Goal: Task Accomplishment & Management: Manage account settings

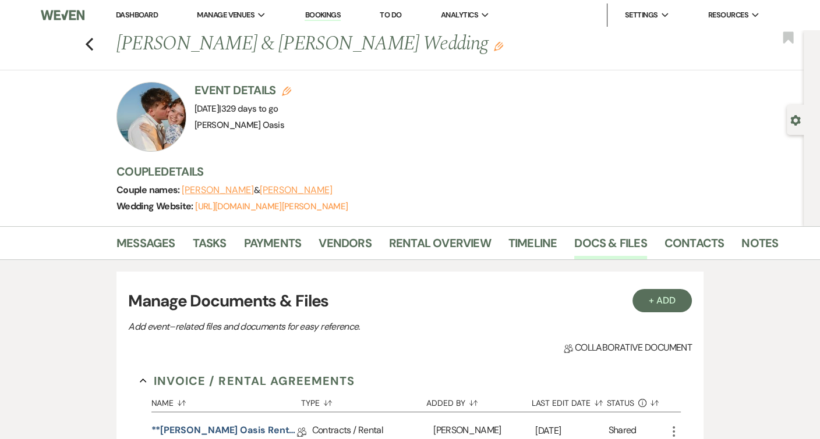
click at [138, 17] on link "Dashboard" at bounding box center [137, 15] width 42 height 10
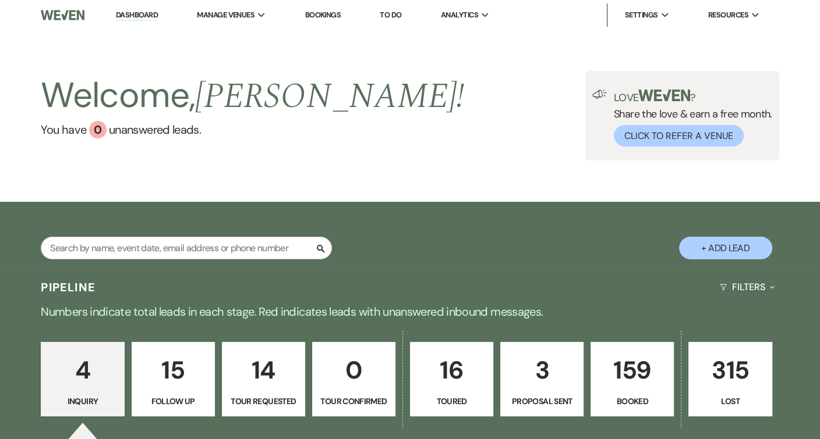
click at [559, 397] on p "Proposal Sent" at bounding box center [542, 401] width 68 height 13
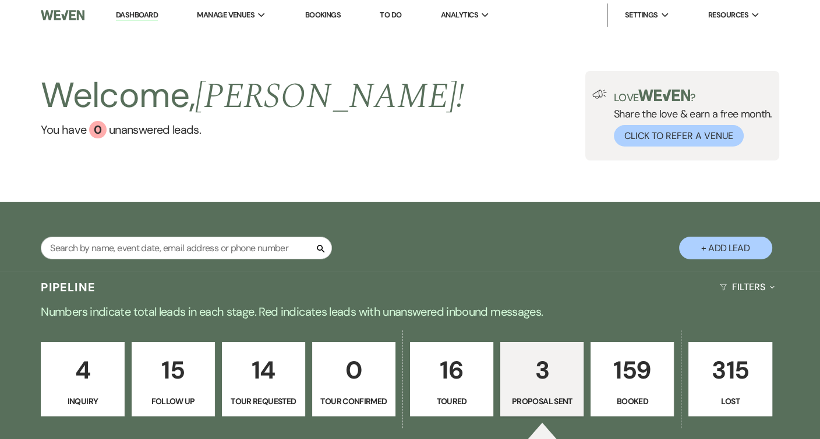
select select "6"
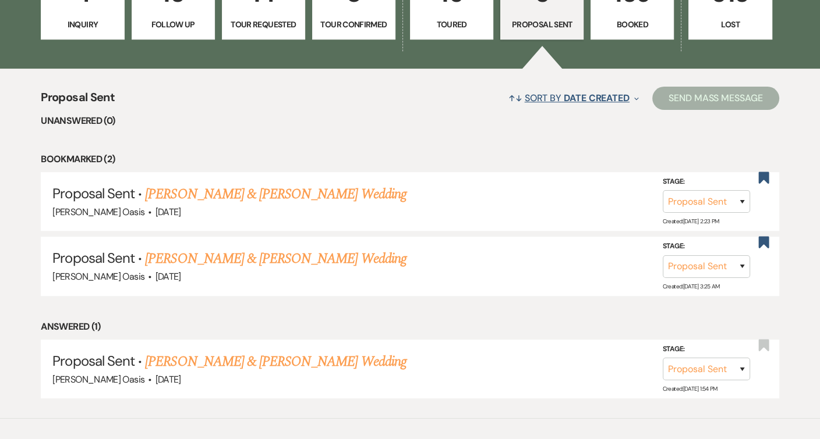
scroll to position [386, 0]
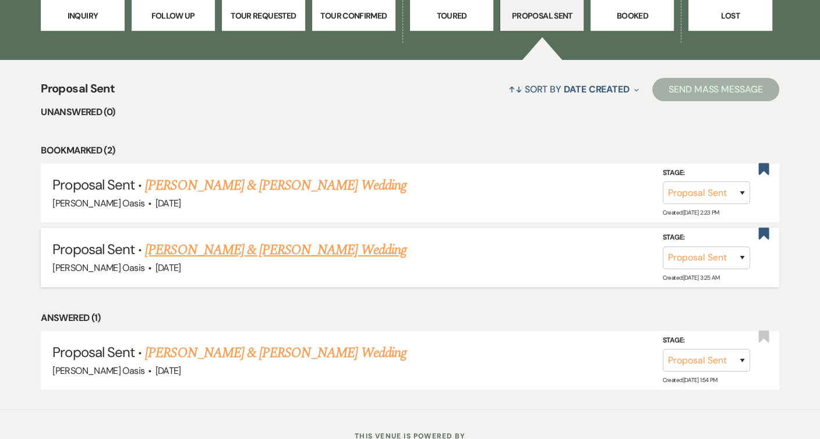
click at [184, 248] on link "[PERSON_NAME] & [PERSON_NAME] Wedding" at bounding box center [275, 250] width 261 height 21
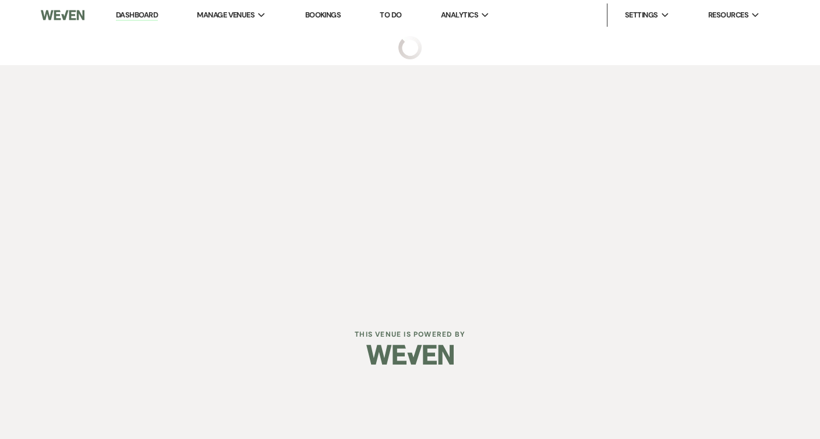
select select "6"
select select "5"
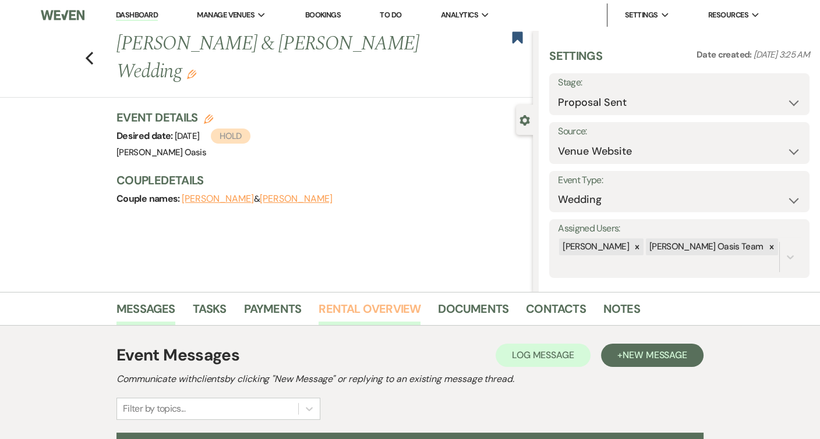
click at [414, 308] on link "Rental Overview" at bounding box center [369, 313] width 102 height 26
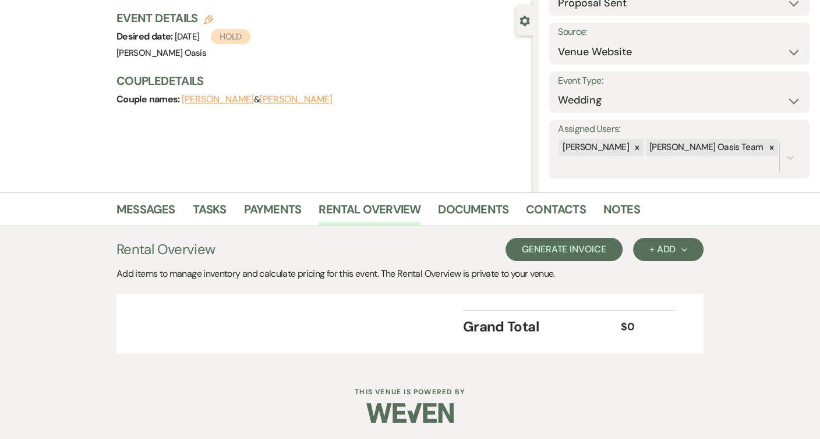
scroll to position [99, 0]
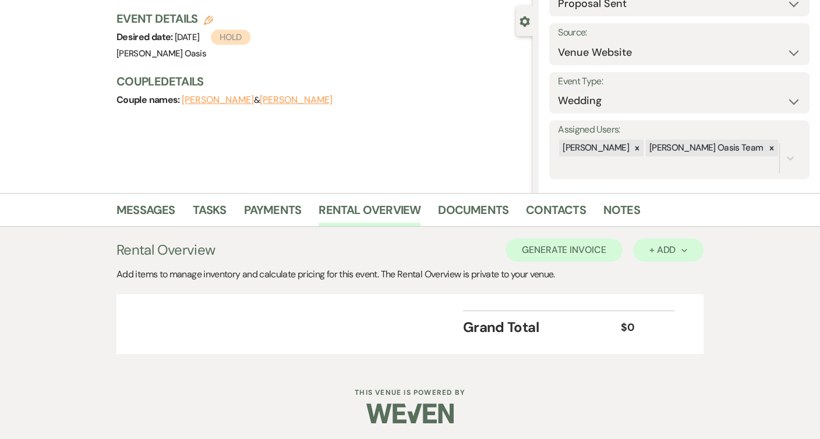
click at [634, 247] on button "+ Add Next" at bounding box center [668, 250] width 70 height 23
click at [645, 298] on button "Category" at bounding box center [663, 295] width 61 height 18
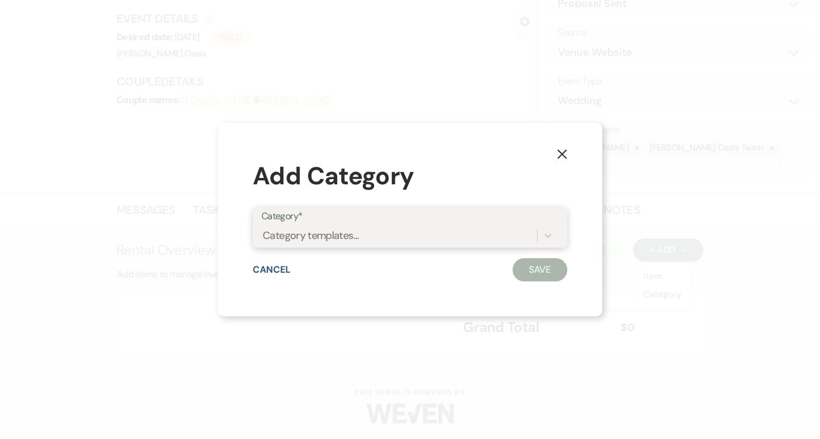
click at [446, 236] on div "Category templates..." at bounding box center [398, 236] width 275 height 20
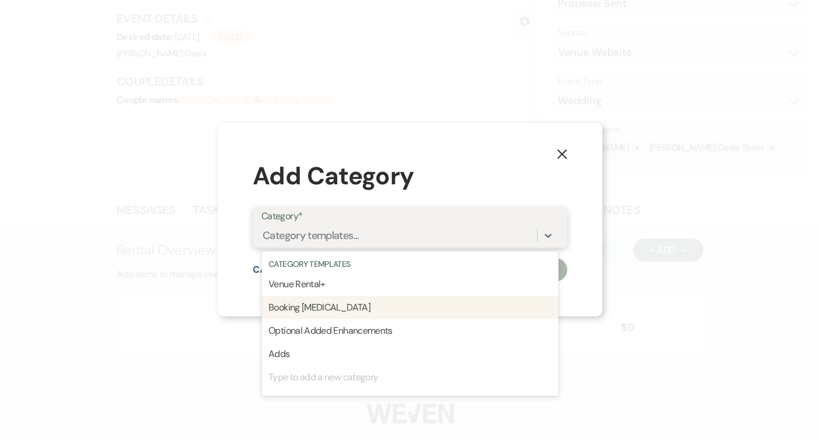
click at [418, 301] on div "Booking [MEDICAL_DATA]" at bounding box center [409, 307] width 297 height 23
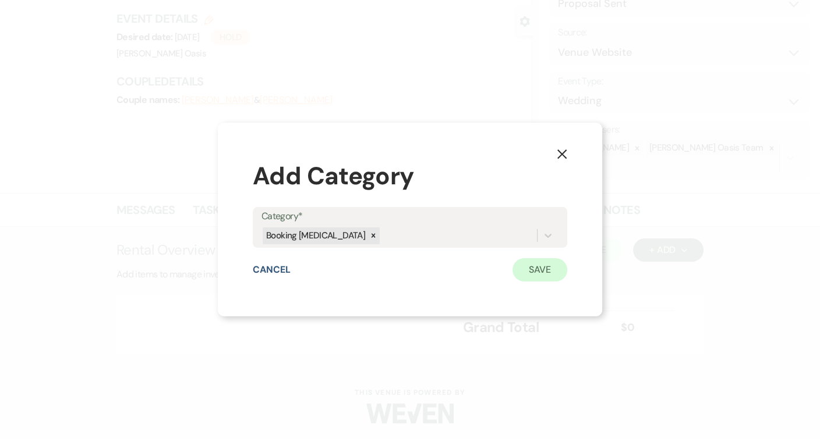
click at [546, 258] on button "Save" at bounding box center [539, 269] width 55 height 23
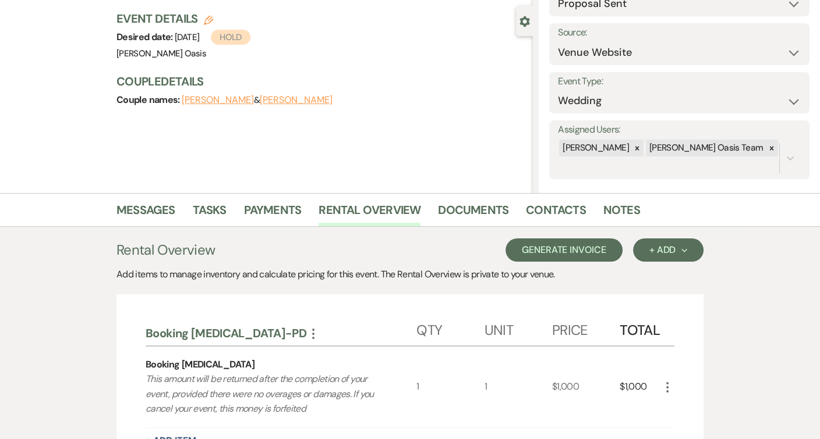
click at [602, 251] on button "Generate Invoice" at bounding box center [563, 250] width 117 height 23
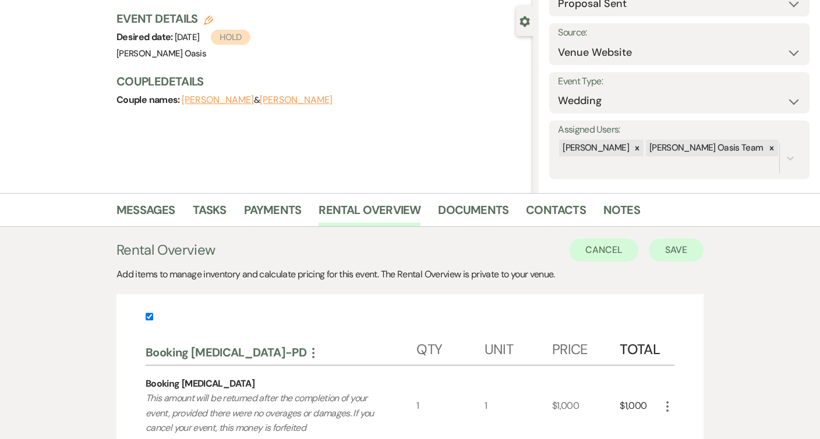
click at [664, 256] on button "Save" at bounding box center [675, 250] width 55 height 23
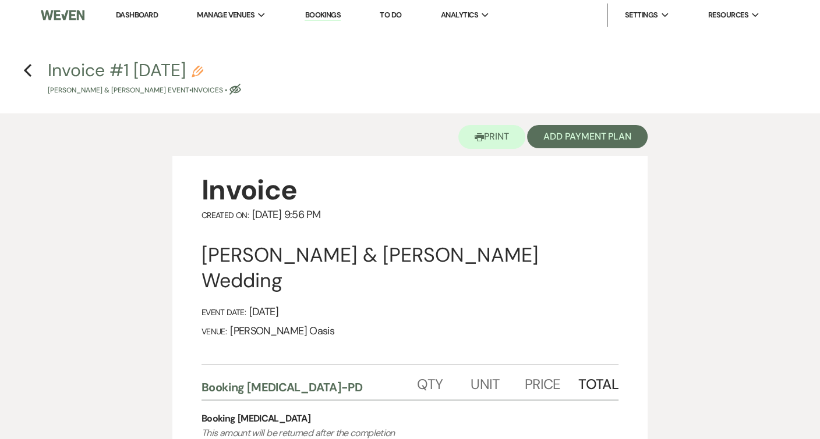
click at [203, 68] on use "button" at bounding box center [197, 72] width 12 height 12
select select "22"
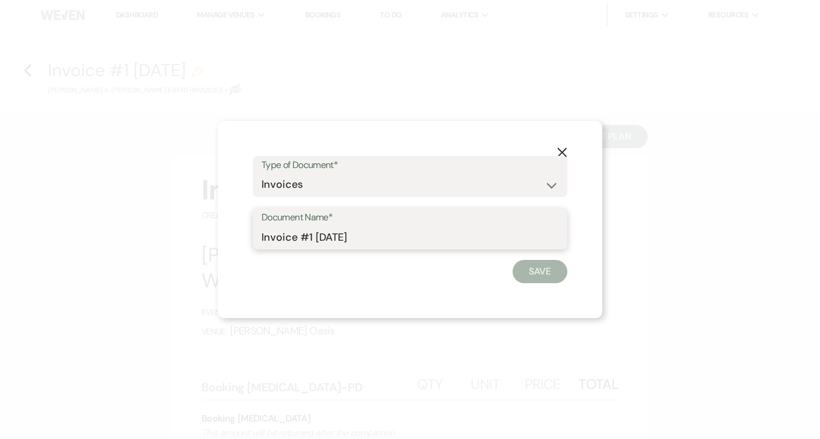
drag, startPoint x: 370, startPoint y: 236, endPoint x: 158, endPoint y: 235, distance: 212.4
click at [158, 235] on div "X Type of Document* Special Event Insurance Vendor Certificate of Insurance Con…" at bounding box center [410, 219] width 820 height 439
type input "V"
type input "Booking [MEDICAL_DATA]"
click at [526, 270] on button "Save" at bounding box center [539, 271] width 55 height 23
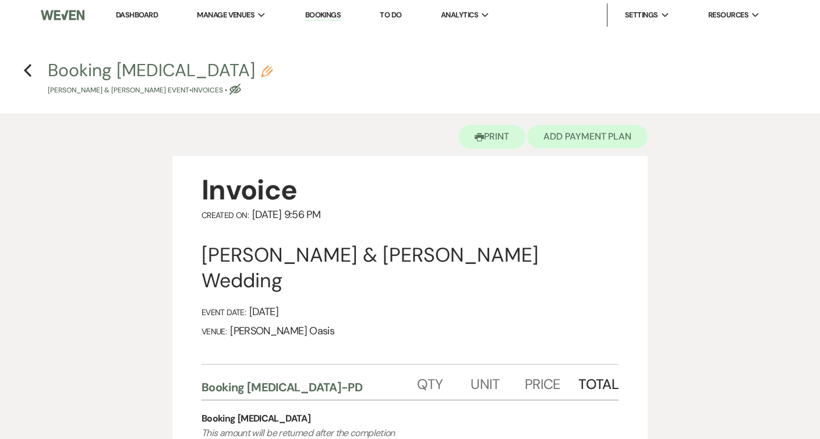
click at [602, 140] on button "Add Payment Plan" at bounding box center [587, 136] width 120 height 23
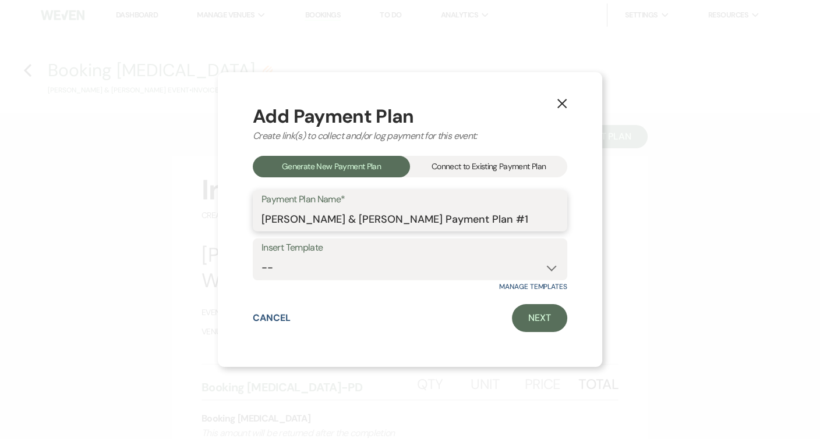
click at [454, 223] on input "[PERSON_NAME] & [PERSON_NAME] Payment Plan #1" at bounding box center [409, 219] width 297 height 23
type input "b"
type input "Booking [MEDICAL_DATA]"
select select "124"
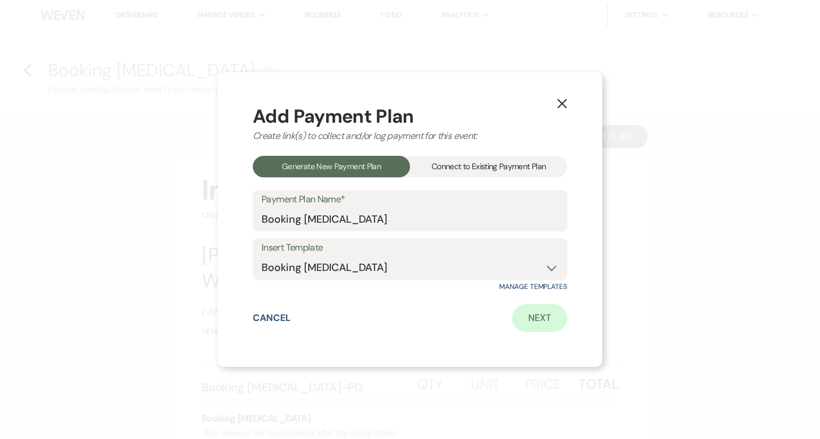
click at [531, 315] on link "Next" at bounding box center [539, 318] width 55 height 28
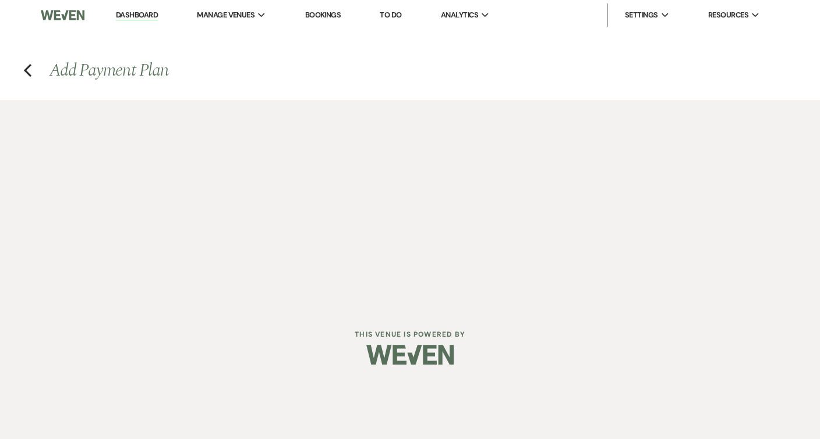
select select "28788"
select select "2"
select select "percentage"
select select "true"
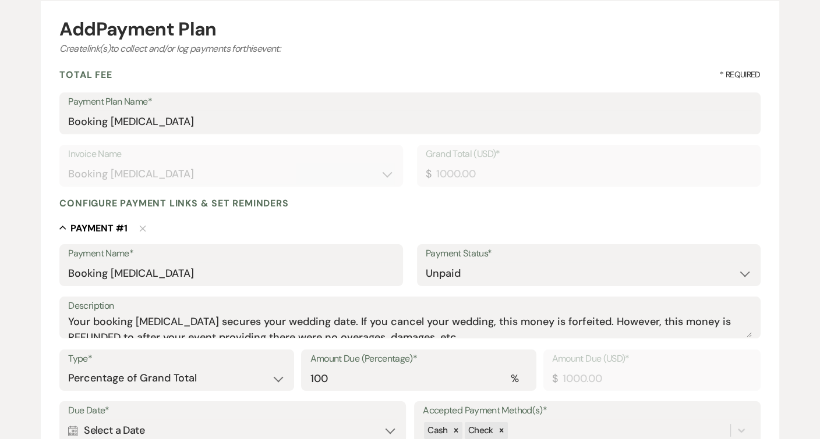
scroll to position [117, 0]
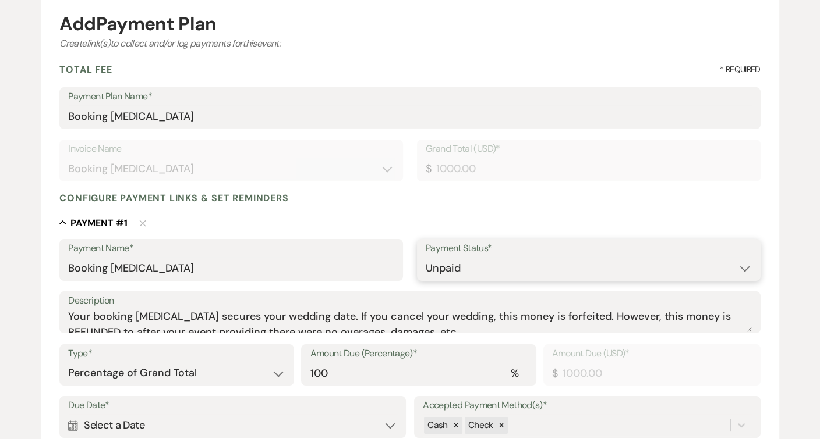
select select "1"
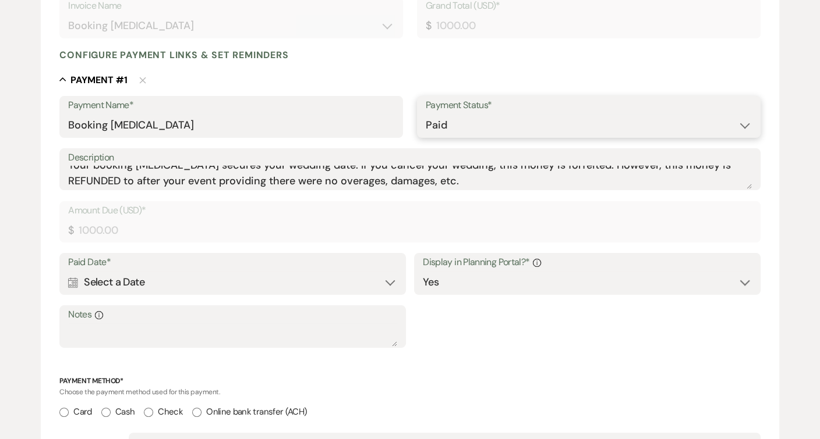
scroll to position [318, 0]
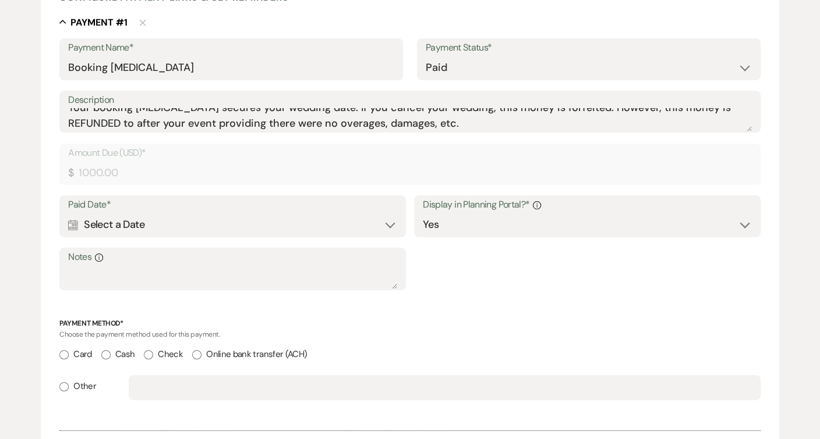
click at [391, 225] on div "Calendar Select a Date Expand" at bounding box center [232, 225] width 328 height 23
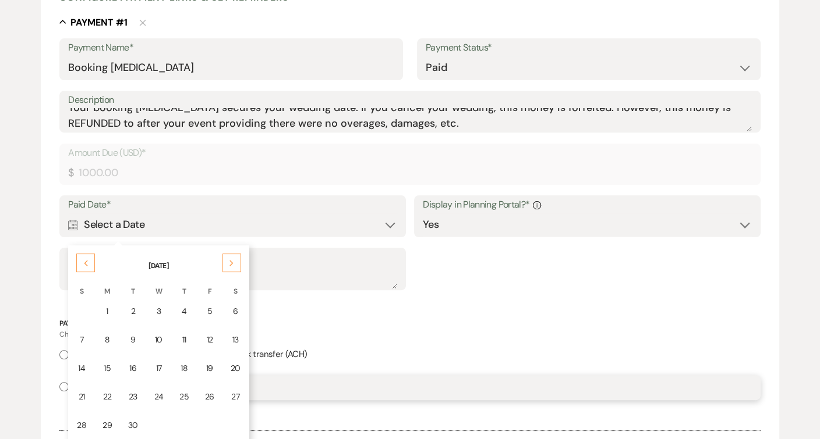
click at [346, 392] on input "text" at bounding box center [443, 388] width 613 height 23
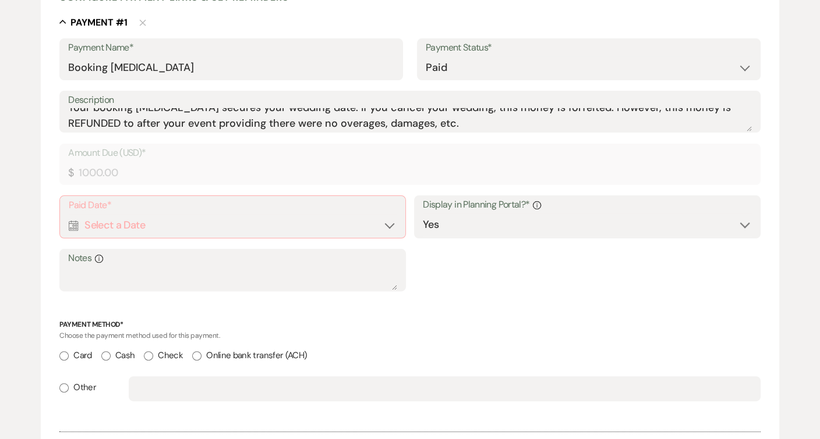
click at [80, 385] on label "Other" at bounding box center [77, 388] width 37 height 16
click at [69, 385] on input "Other" at bounding box center [63, 388] width 9 height 9
radio input "true"
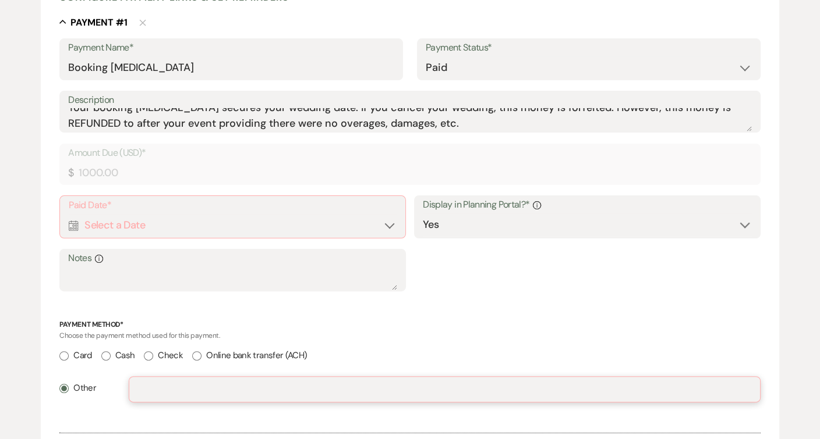
click at [156, 391] on input "text" at bounding box center [444, 389] width 612 height 23
type input "8"
type input "[DATE]- Venmo Ben"
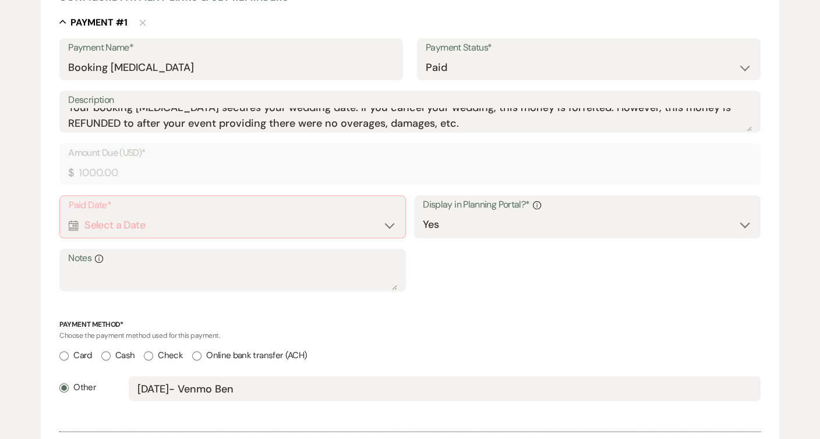
click at [205, 216] on div "Calendar Select a Date Expand" at bounding box center [232, 225] width 327 height 23
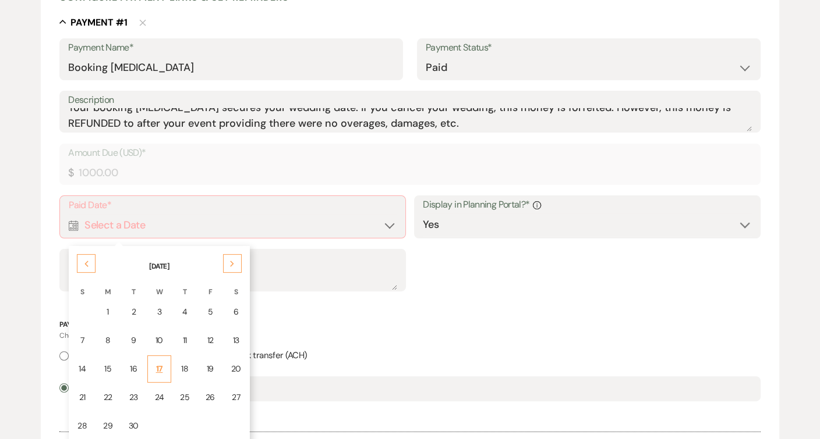
click at [161, 359] on td "17" at bounding box center [159, 369] width 24 height 27
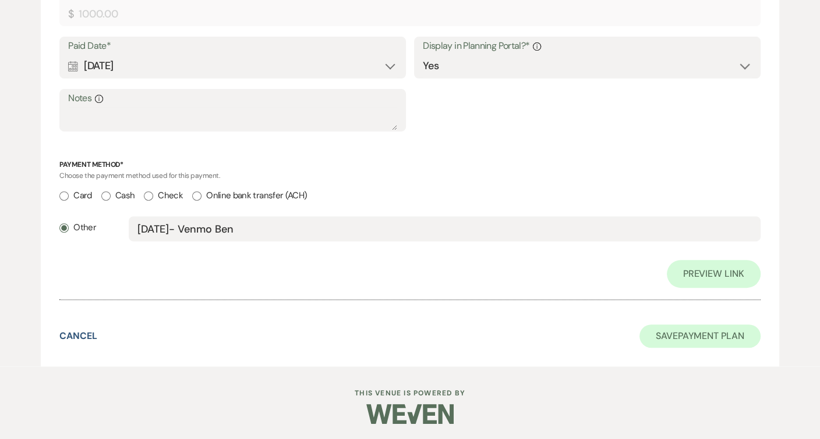
scroll to position [476, 0]
click at [658, 334] on button "Save Payment Plan" at bounding box center [699, 336] width 121 height 23
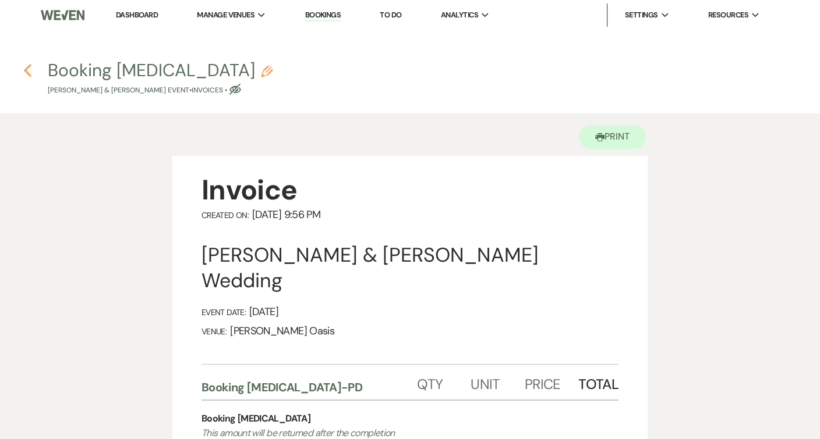
click at [27, 65] on icon "Previous" at bounding box center [27, 70] width 9 height 14
select select "6"
select select "5"
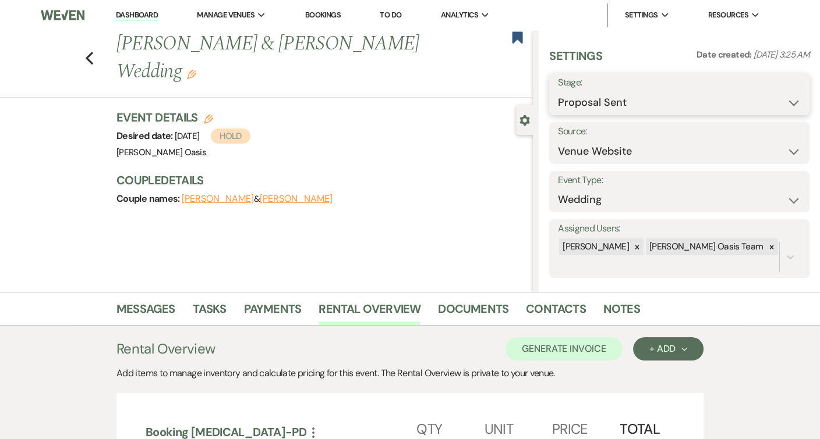
select select "7"
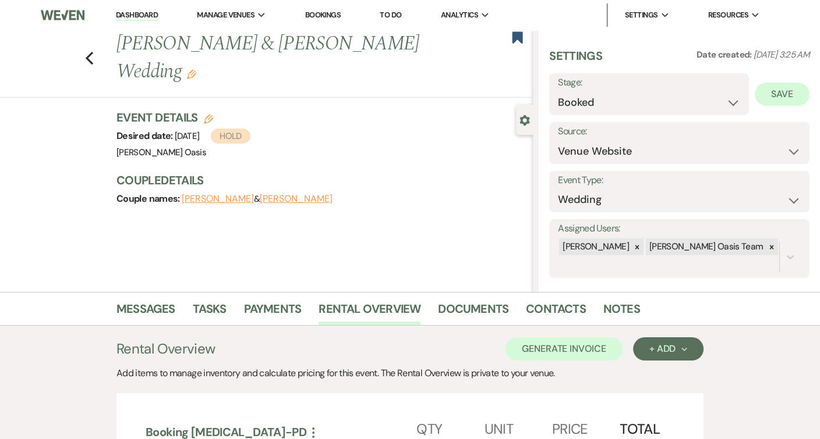
click at [788, 97] on button "Save" at bounding box center [781, 94] width 55 height 23
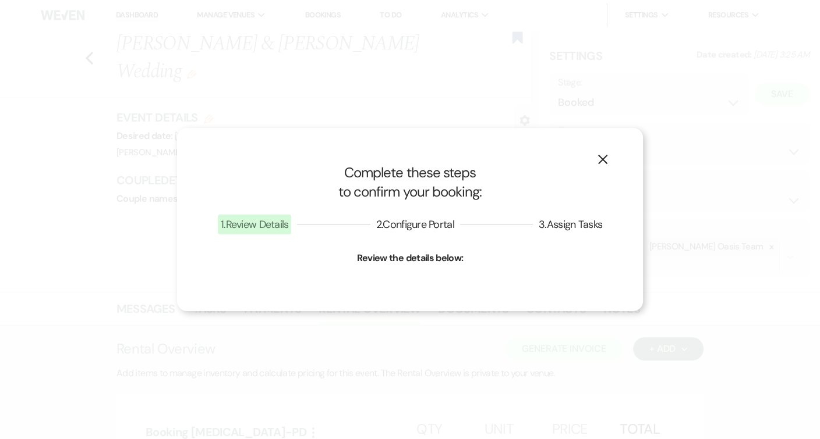
select select "1"
select select "615"
select select "false"
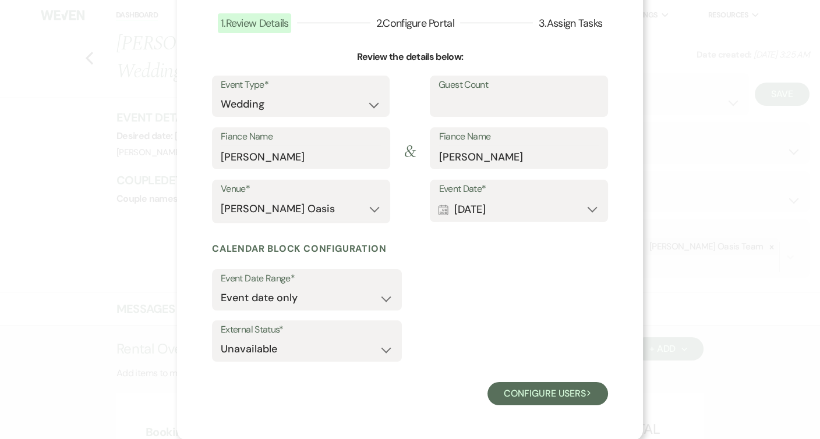
scroll to position [73, 0]
click at [508, 396] on button "Configure users Next" at bounding box center [547, 394] width 120 height 23
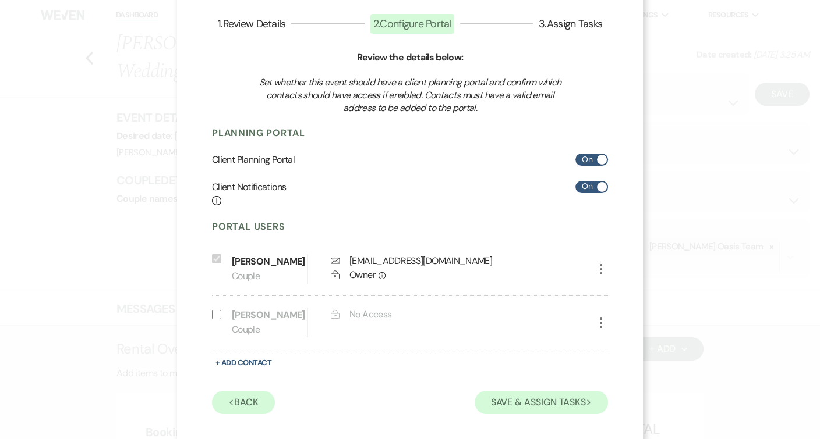
click at [543, 414] on button "Save & Assign Tasks Next" at bounding box center [540, 402] width 133 height 23
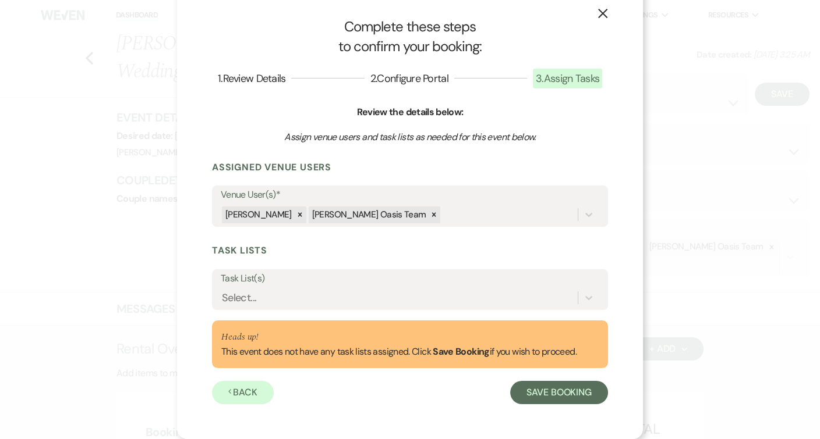
scroll to position [15, 0]
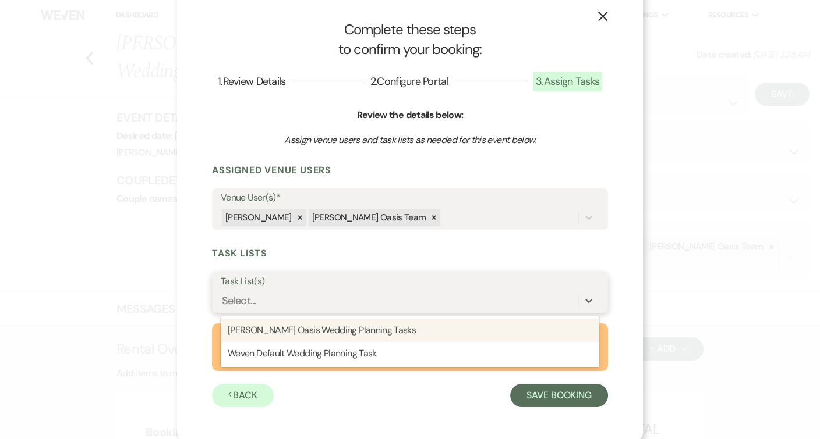
click at [511, 299] on div "Select..." at bounding box center [399, 301] width 357 height 20
click at [503, 329] on div "[PERSON_NAME] Oasis Wedding Planning Tasks" at bounding box center [410, 330] width 378 height 23
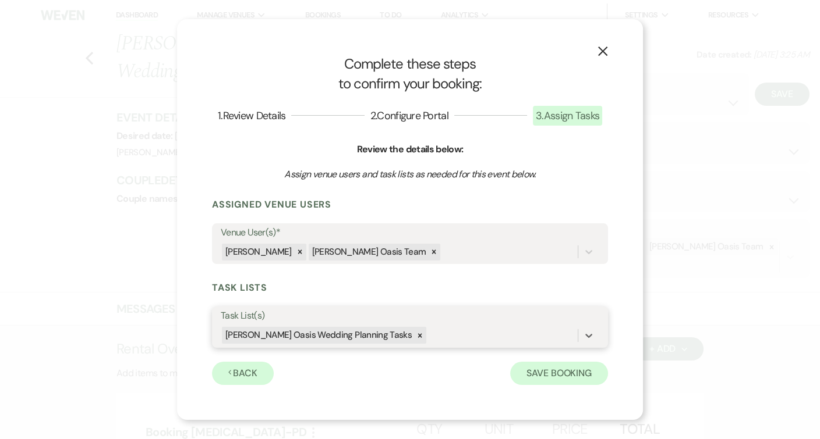
scroll to position [0, 0]
click at [538, 375] on button "Save Booking" at bounding box center [559, 373] width 98 height 23
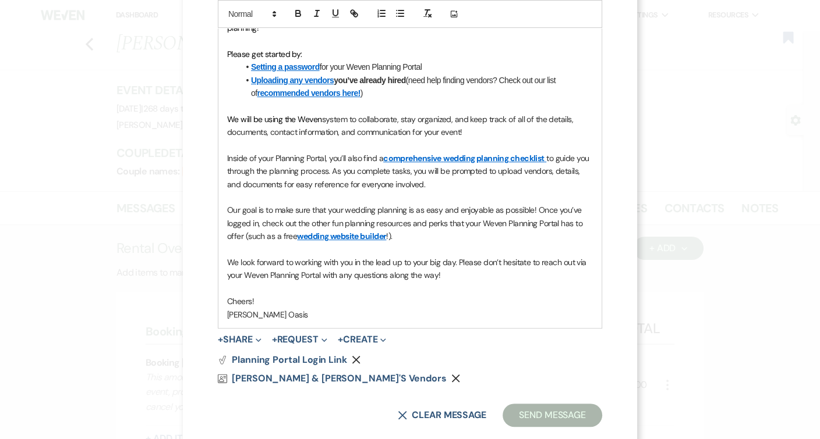
scroll to position [15, 0]
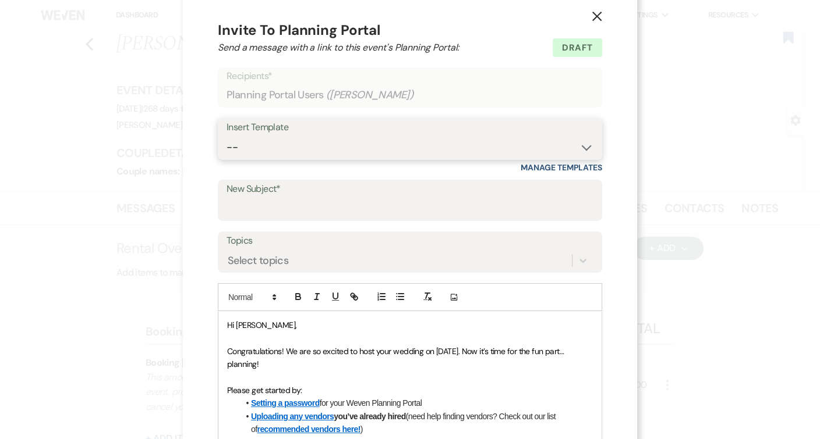
select select "991"
type input "Welcome to Weven!"
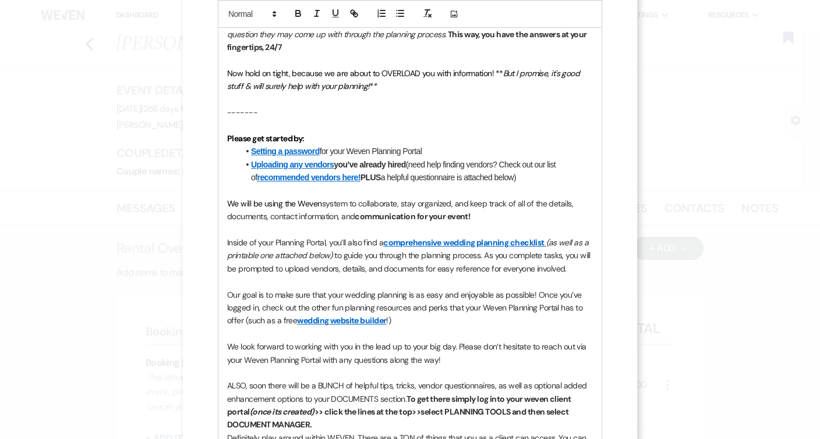
scroll to position [385, 0]
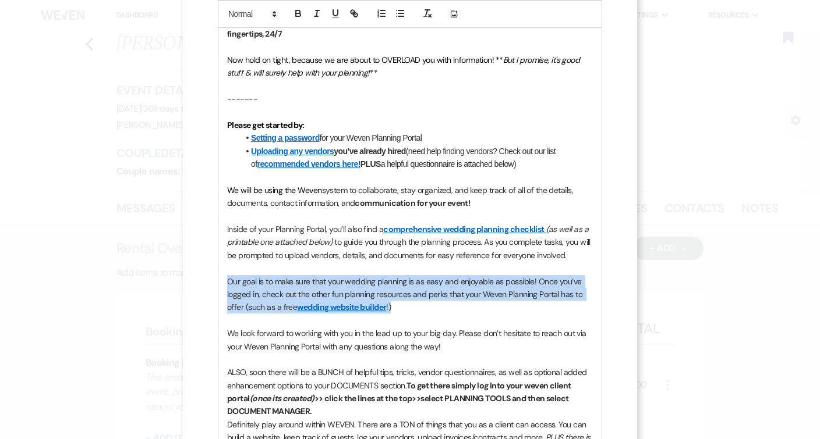
drag, startPoint x: 382, startPoint y: 282, endPoint x: 215, endPoint y: 258, distance: 168.7
click at [215, 258] on div "X Invite To Planning Portal Send a message with a link to this event's Planning…" at bounding box center [410, 391] width 454 height 1552
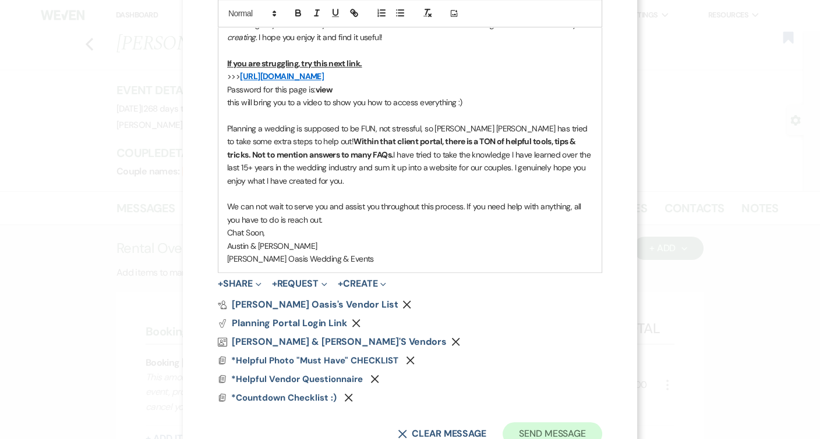
scroll to position [1031, 0]
click at [562, 423] on button "Send Message" at bounding box center [552, 434] width 100 height 23
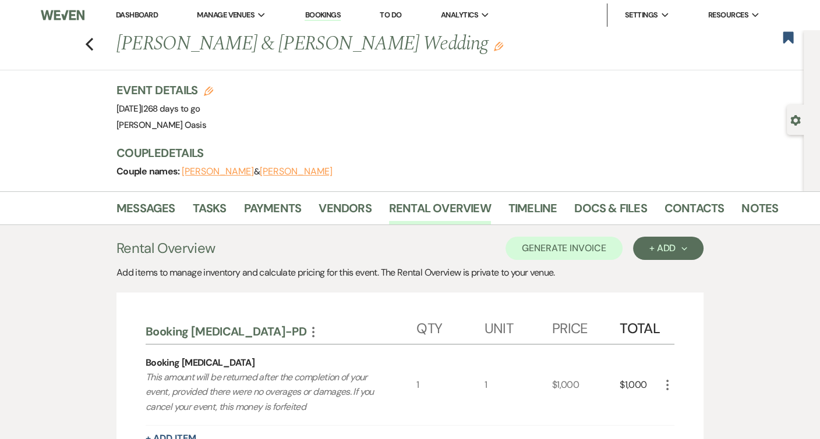
click at [159, 12] on li "Dashboard" at bounding box center [137, 14] width 54 height 23
click at [151, 12] on link "Dashboard" at bounding box center [137, 15] width 42 height 10
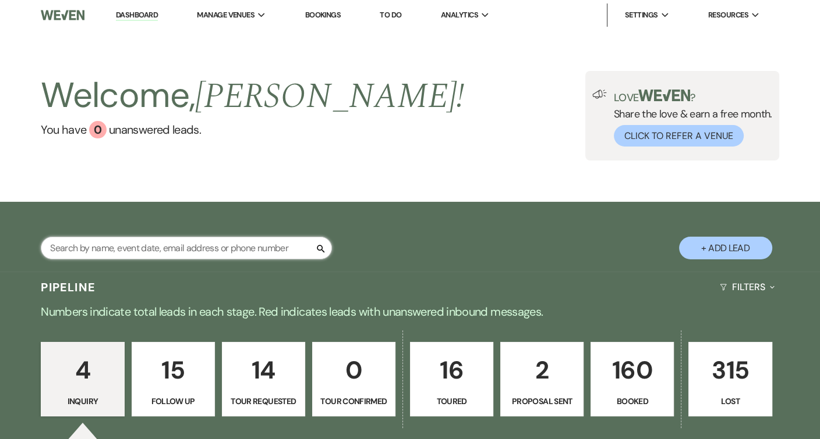
click at [201, 237] on input "text" at bounding box center [186, 248] width 291 height 23
type input "[PERSON_NAME]"
select select "8"
select select "5"
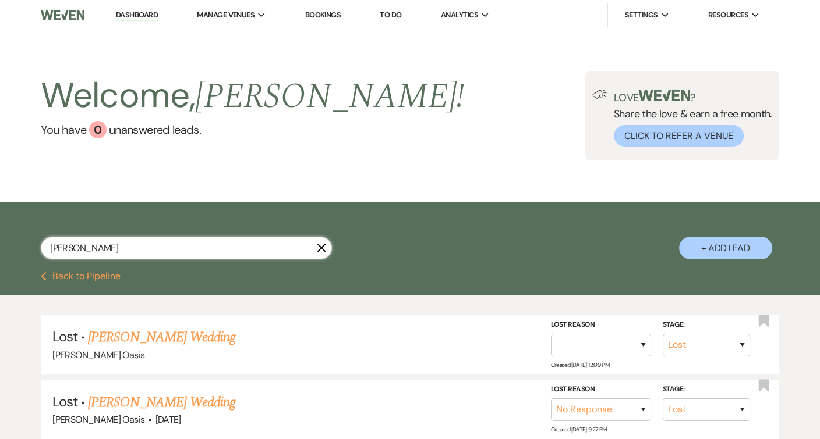
type input "[PERSON_NAME]"
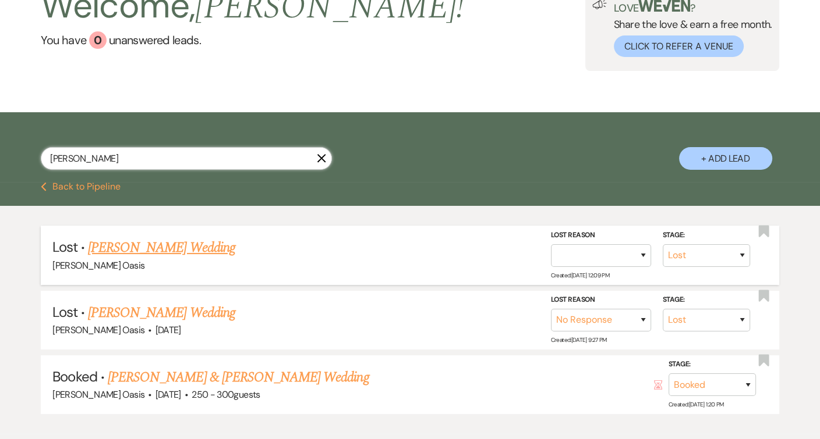
scroll to position [100, 0]
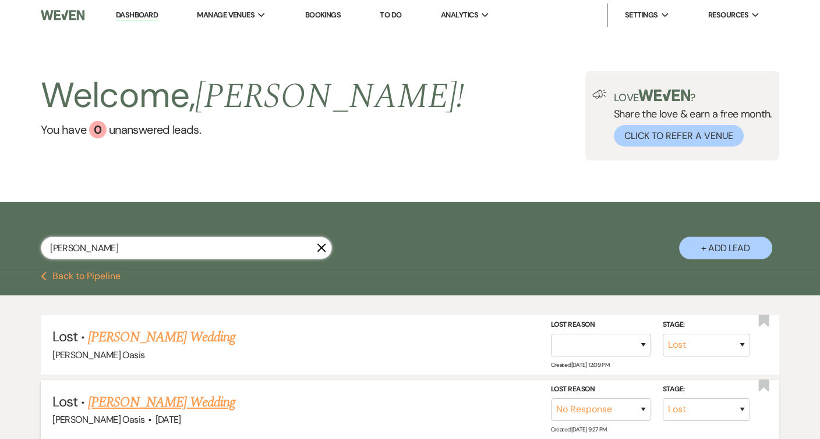
select select "8"
select select "5"
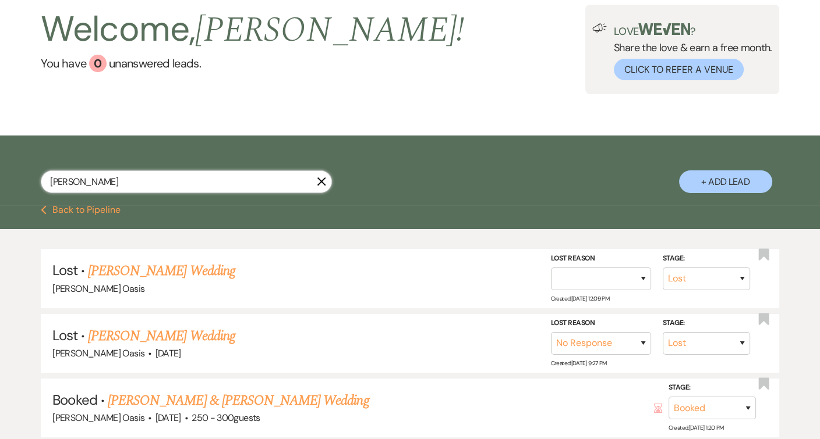
scroll to position [70, 0]
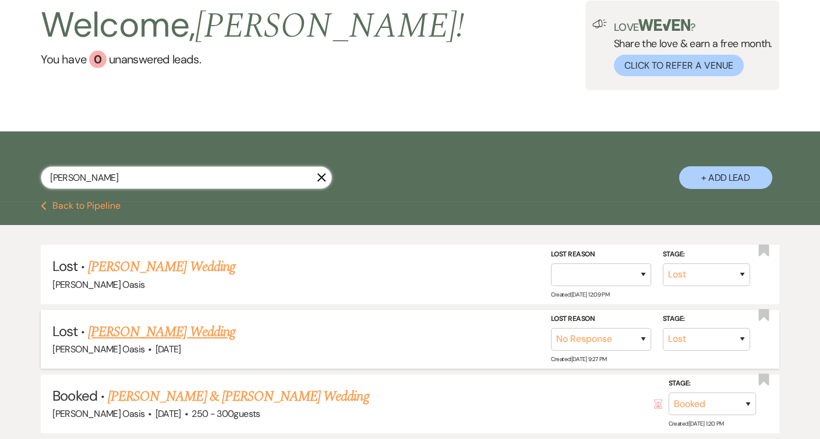
type input "[PERSON_NAME]"
click at [155, 343] on span "[DATE]" at bounding box center [168, 349] width 26 height 12
click at [118, 332] on link "[PERSON_NAME] Wedding" at bounding box center [161, 332] width 147 height 21
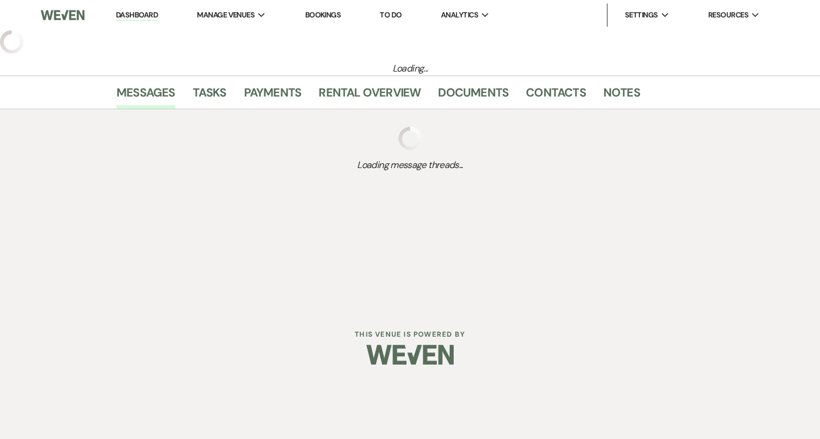
select select "8"
select select "5"
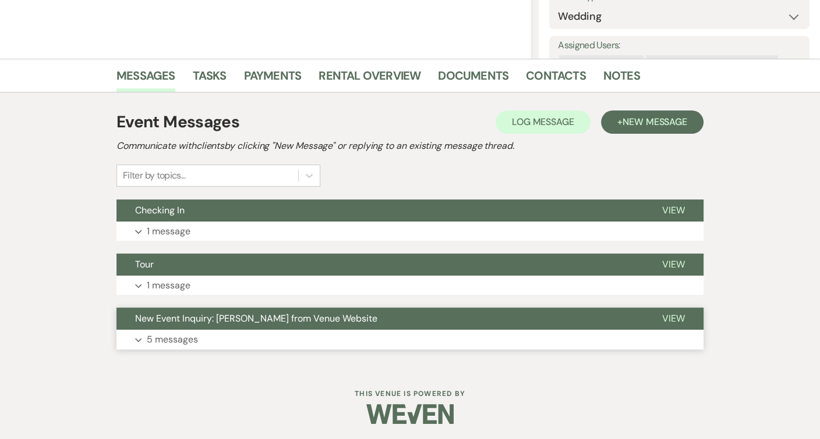
scroll to position [233, 0]
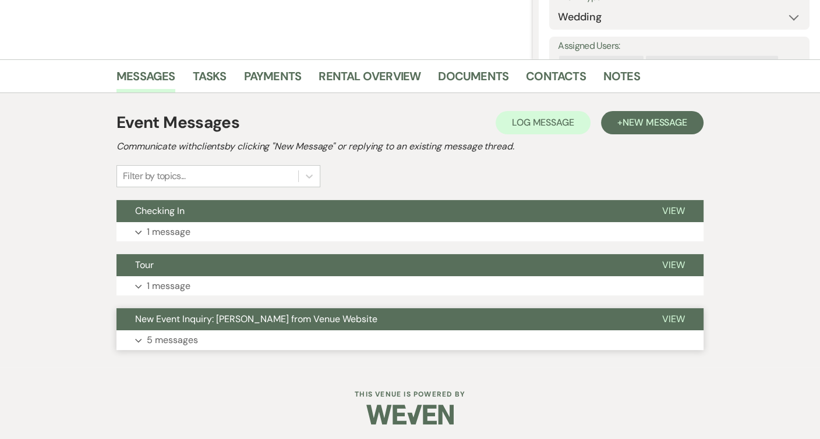
click at [147, 326] on button "New Event Inquiry: [PERSON_NAME] from Venue Website" at bounding box center [379, 319] width 527 height 22
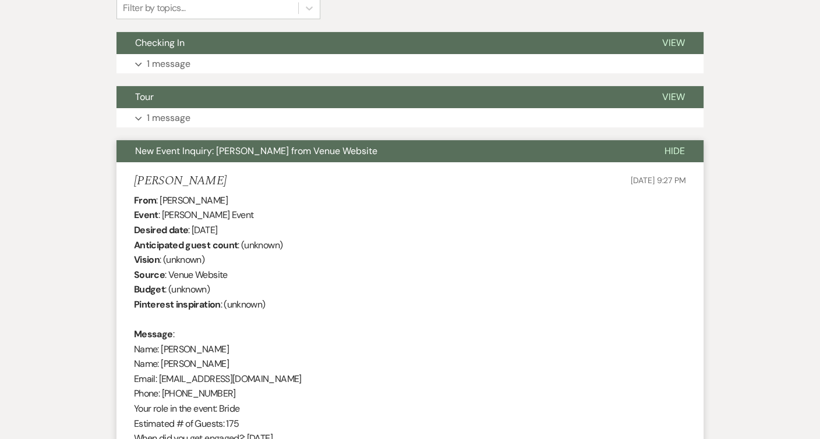
scroll to position [386, 0]
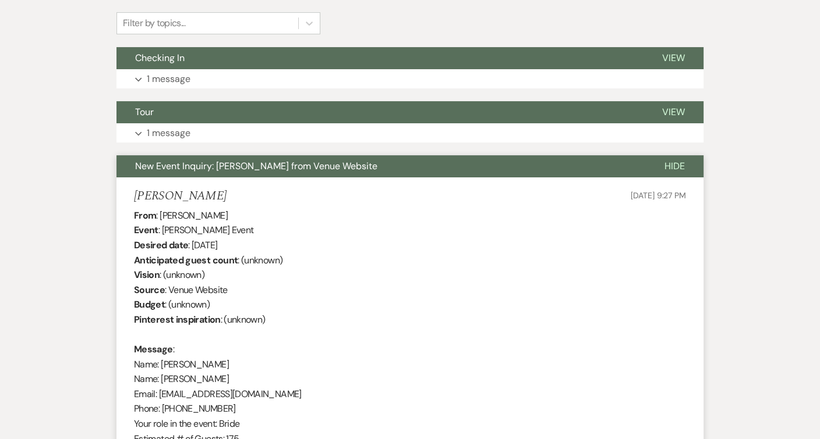
click at [178, 166] on span "New Event Inquiry: [PERSON_NAME] from Venue Website" at bounding box center [256, 166] width 242 height 12
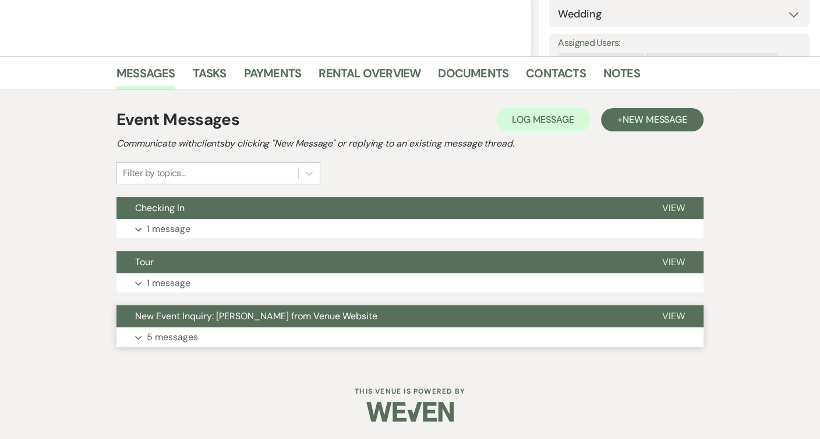
scroll to position [233, 0]
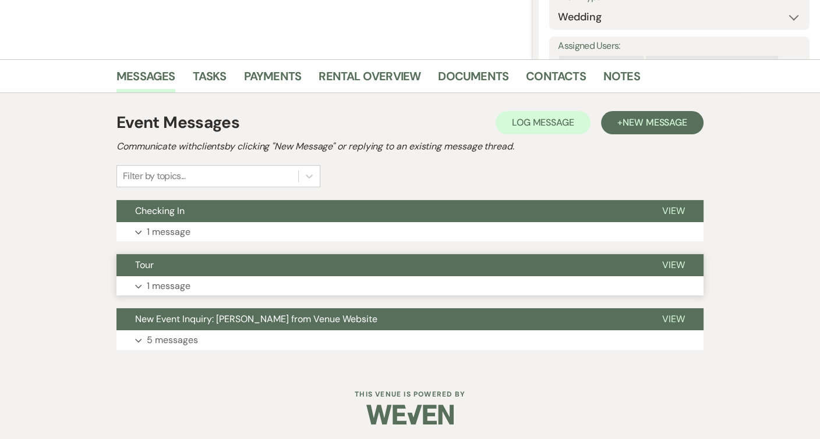
click at [170, 264] on button "Tour" at bounding box center [379, 265] width 527 height 22
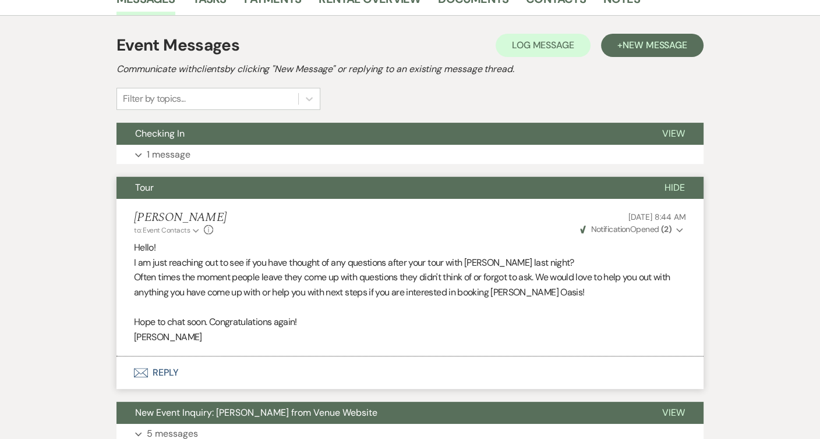
scroll to position [310, 0]
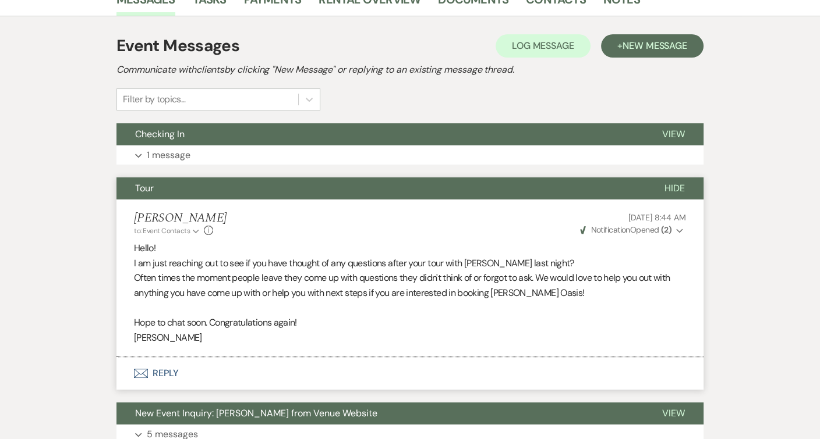
click at [213, 194] on button "Tour" at bounding box center [380, 189] width 529 height 22
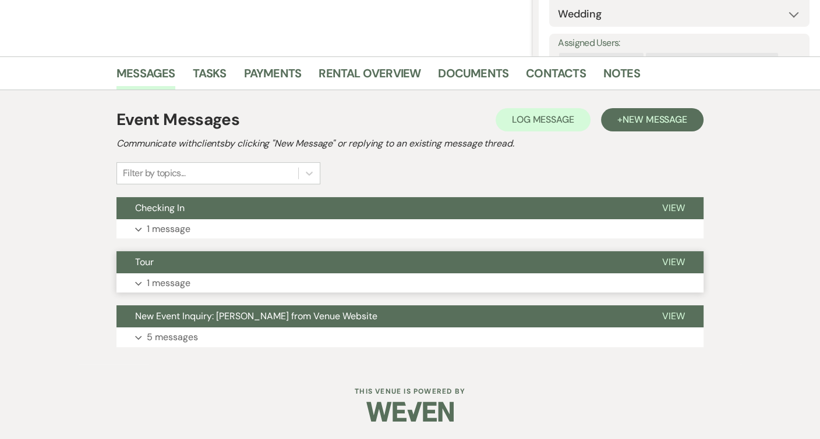
scroll to position [233, 0]
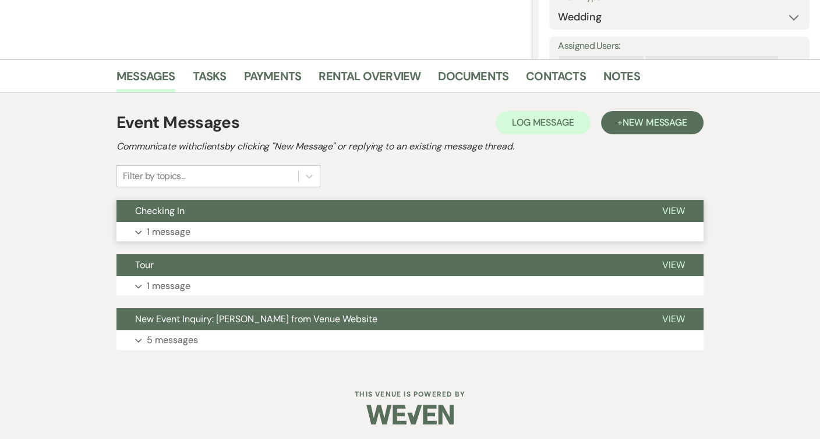
click at [210, 208] on button "Checking In" at bounding box center [379, 211] width 527 height 22
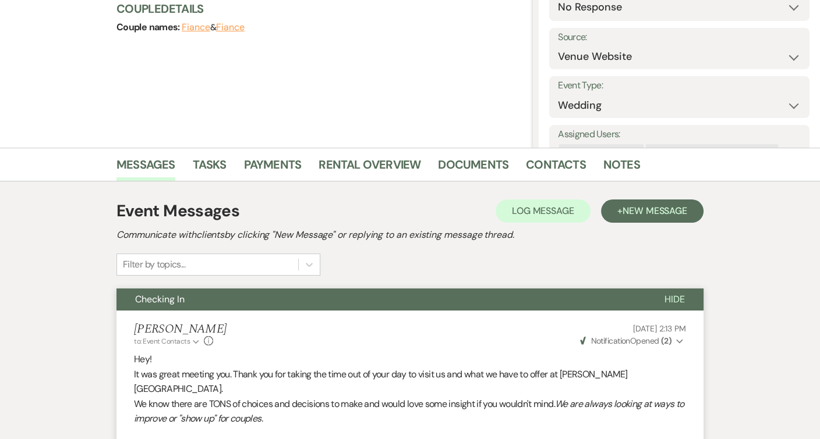
scroll to position [140, 0]
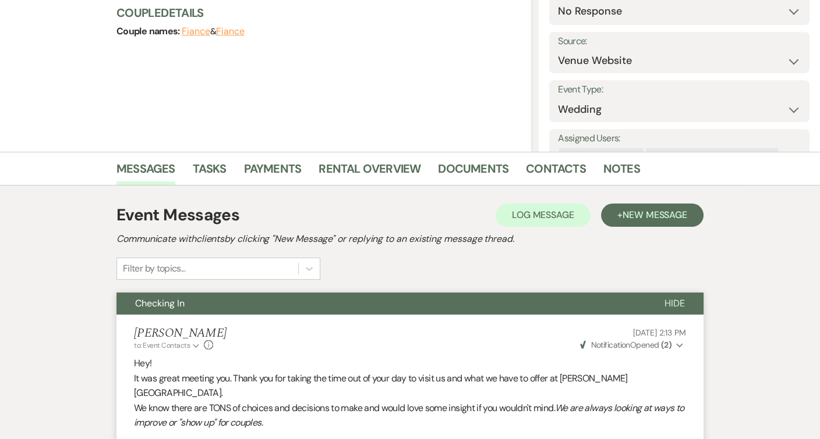
click at [240, 302] on button "Checking In" at bounding box center [380, 304] width 529 height 22
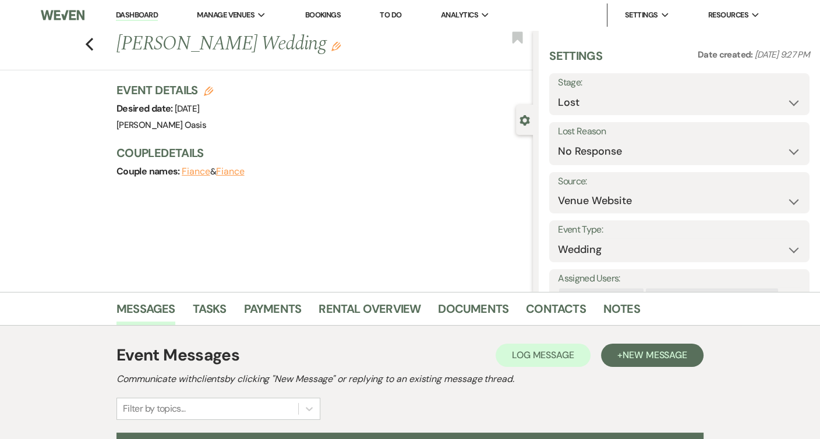
scroll to position [0, 0]
click at [566, 317] on link "Contacts" at bounding box center [556, 313] width 60 height 26
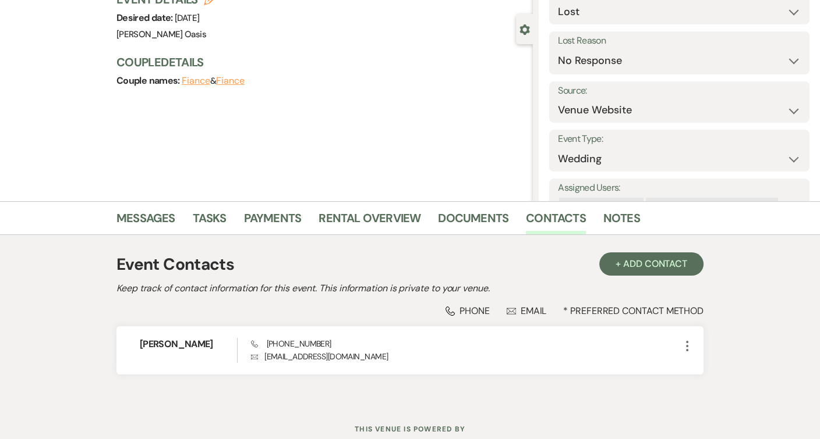
scroll to position [97, 0]
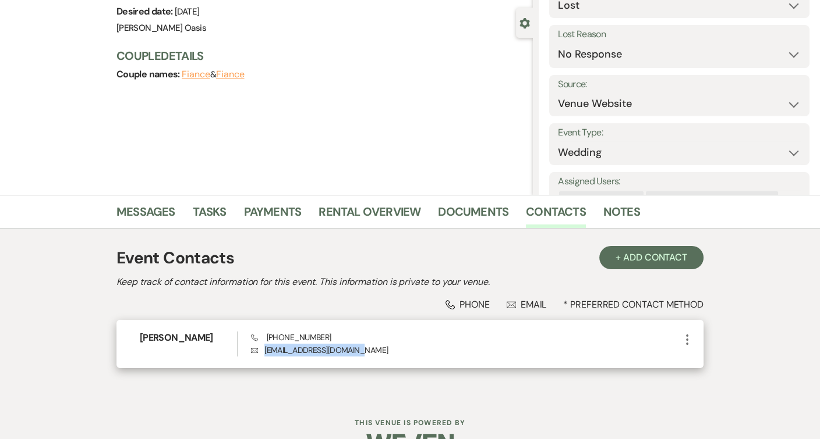
drag, startPoint x: 368, startPoint y: 349, endPoint x: 264, endPoint y: 353, distance: 104.3
click at [264, 353] on p "Envelope [EMAIL_ADDRESS][DOMAIN_NAME]" at bounding box center [465, 350] width 429 height 13
copy p "[EMAIL_ADDRESS][DOMAIN_NAME]"
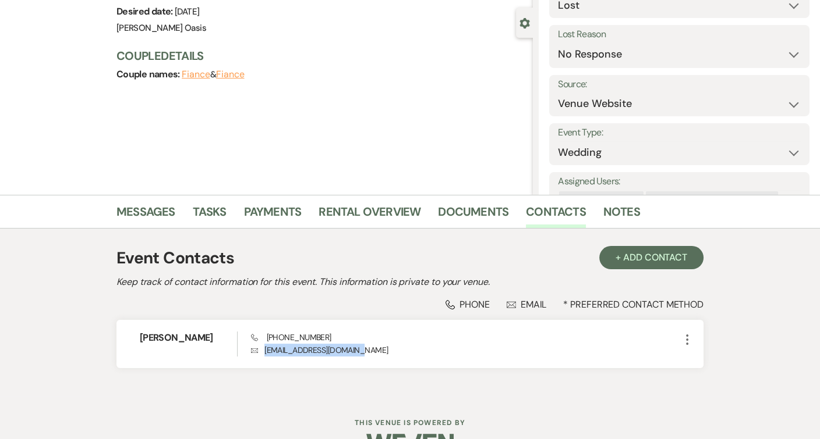
copy p "[EMAIL_ADDRESS][DOMAIN_NAME]"
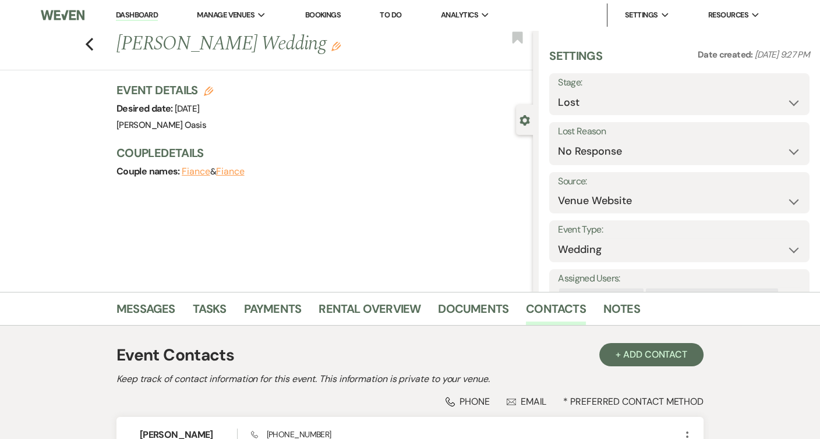
scroll to position [0, 0]
click at [143, 8] on li "Dashboard" at bounding box center [137, 14] width 54 height 23
click at [143, 16] on link "Dashboard" at bounding box center [137, 15] width 42 height 11
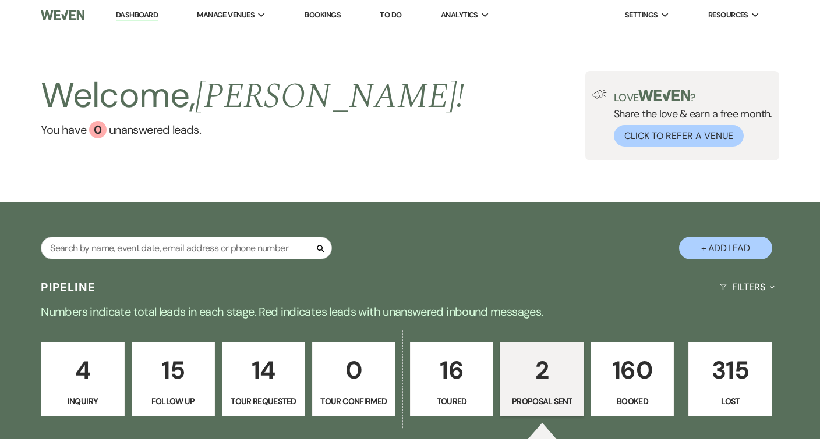
select select "6"
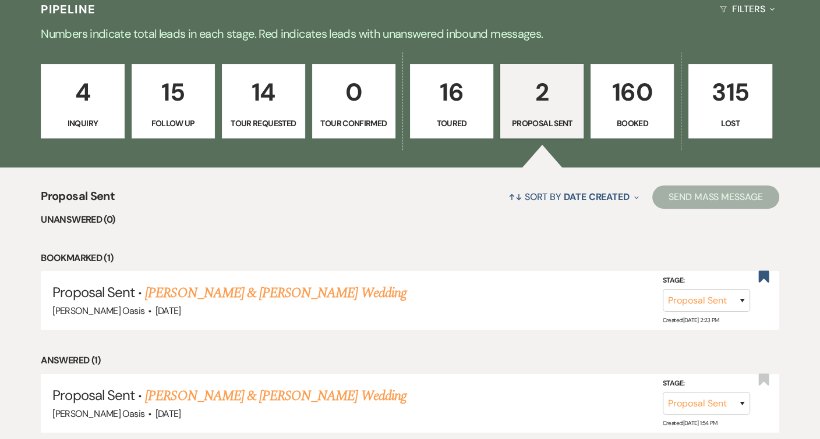
scroll to position [275, 0]
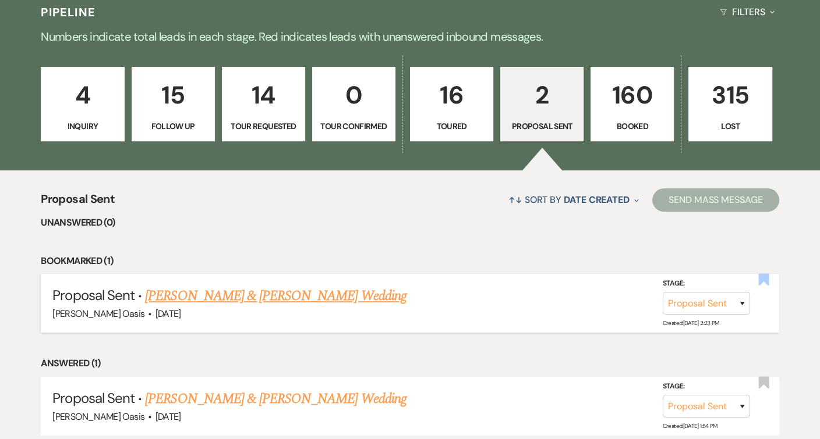
click at [768, 279] on use "button" at bounding box center [763, 280] width 10 height 12
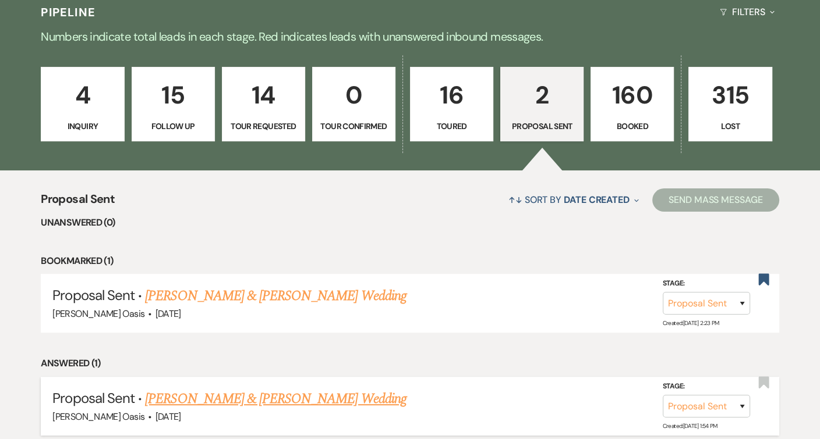
select select "6"
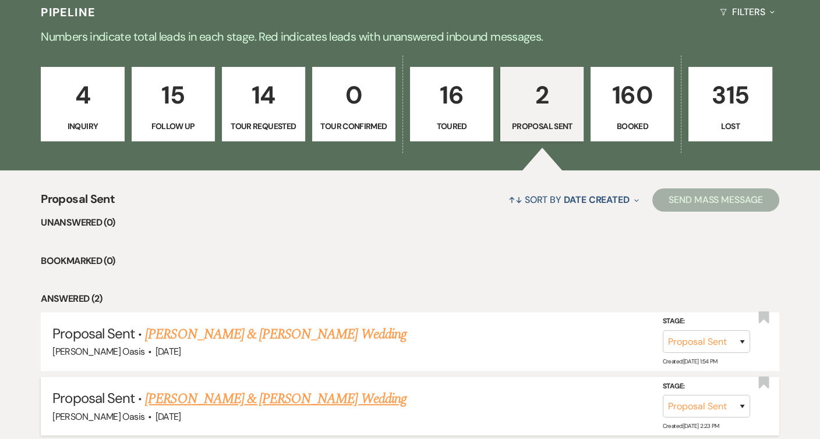
click at [317, 410] on div "Oehme Oasis · Jun 12, 2026" at bounding box center [409, 417] width 714 height 15
click at [320, 396] on link "[PERSON_NAME] & [PERSON_NAME] Wedding" at bounding box center [275, 399] width 261 height 21
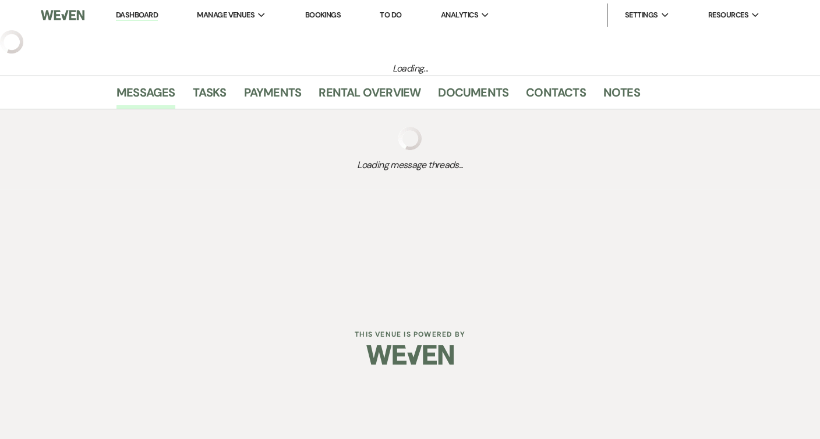
select select "6"
select select "5"
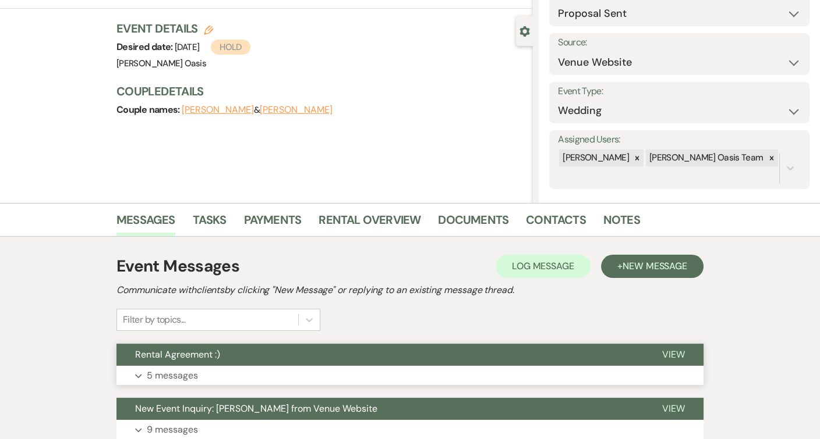
click at [317, 369] on button "Expand 5 messages" at bounding box center [409, 376] width 587 height 20
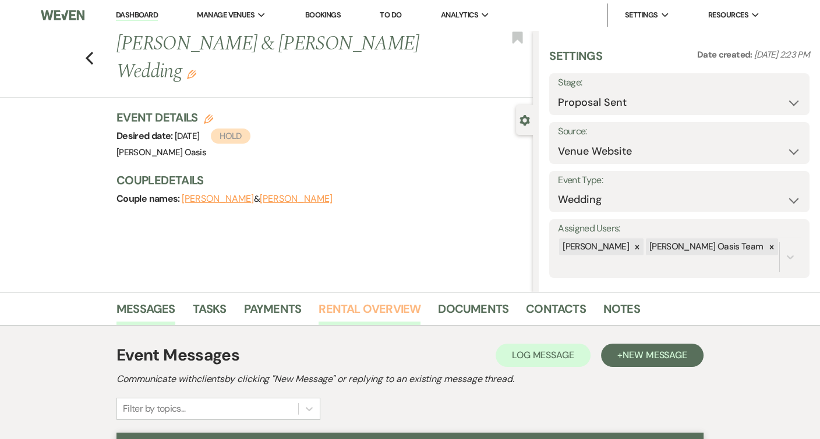
click at [405, 315] on link "Rental Overview" at bounding box center [369, 313] width 102 height 26
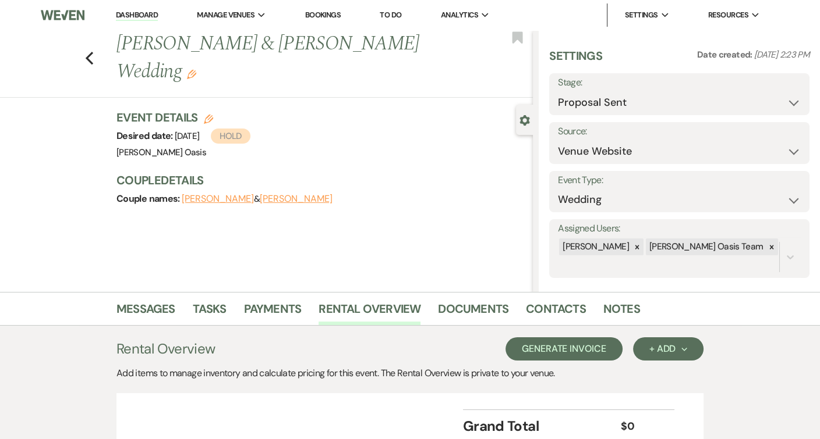
scroll to position [6, 0]
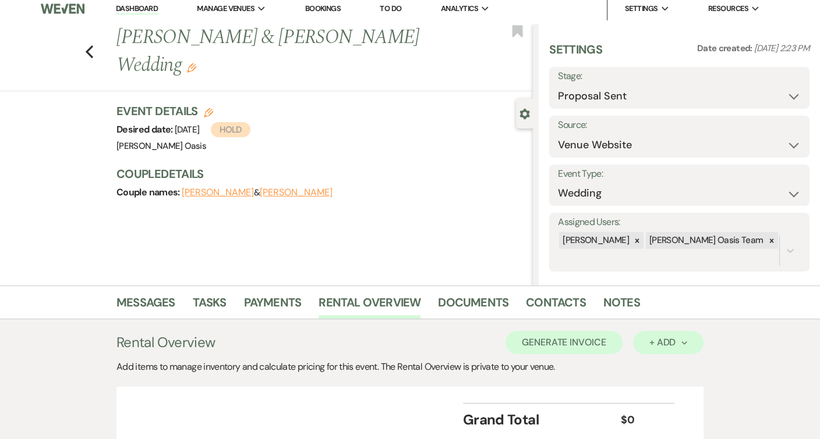
click at [686, 343] on icon "Next" at bounding box center [684, 343] width 6 height 6
click at [666, 384] on button "Category" at bounding box center [663, 387] width 61 height 18
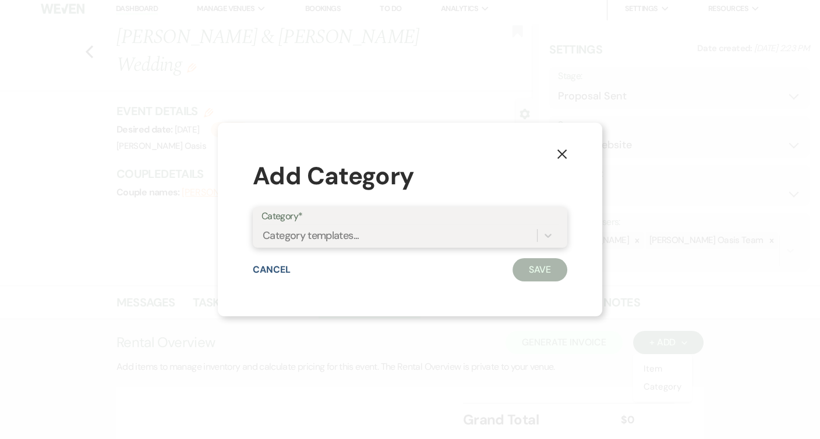
click at [511, 245] on div "Category templates..." at bounding box center [398, 236] width 275 height 20
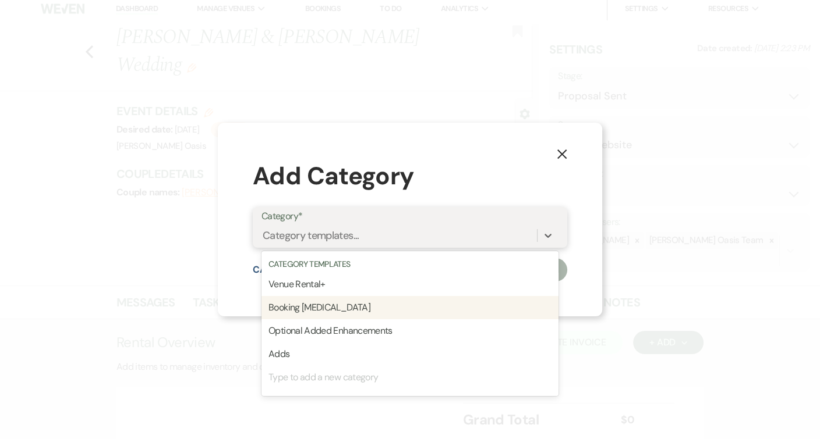
click at [473, 304] on div "Booking [MEDICAL_DATA]" at bounding box center [409, 307] width 297 height 23
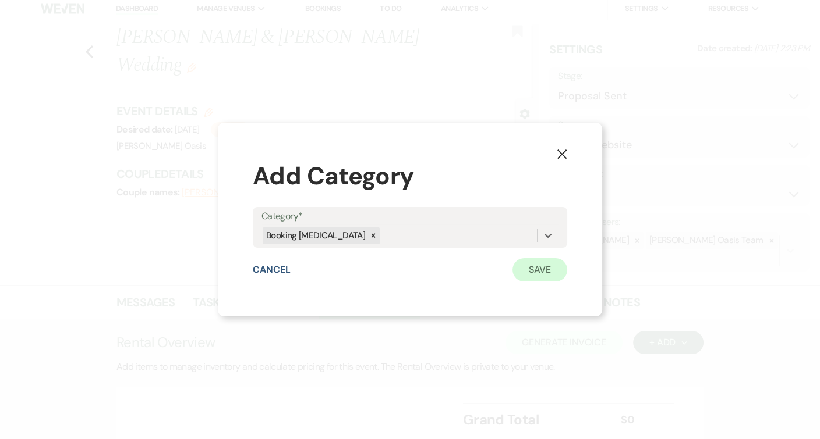
click at [555, 274] on button "Save" at bounding box center [539, 269] width 55 height 23
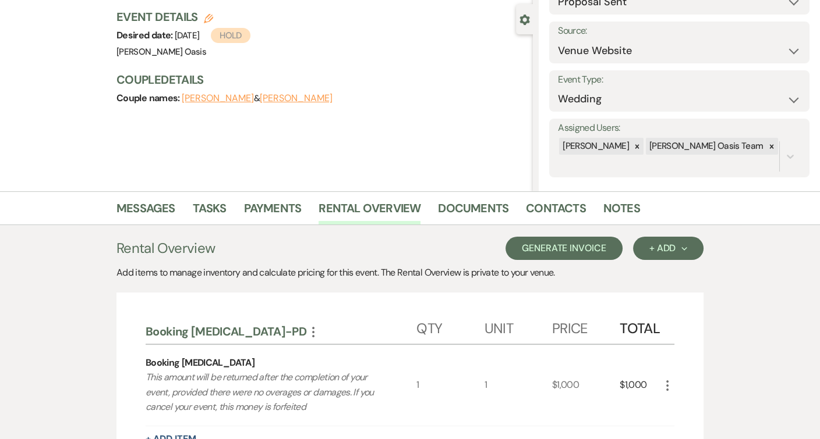
scroll to position [100, 0]
click at [539, 248] on button "Generate Invoice" at bounding box center [563, 249] width 117 height 23
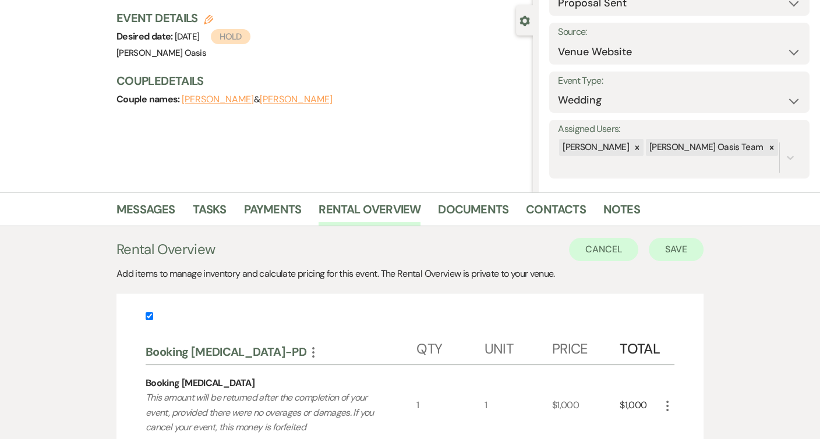
click at [677, 242] on button "Save" at bounding box center [675, 249] width 55 height 23
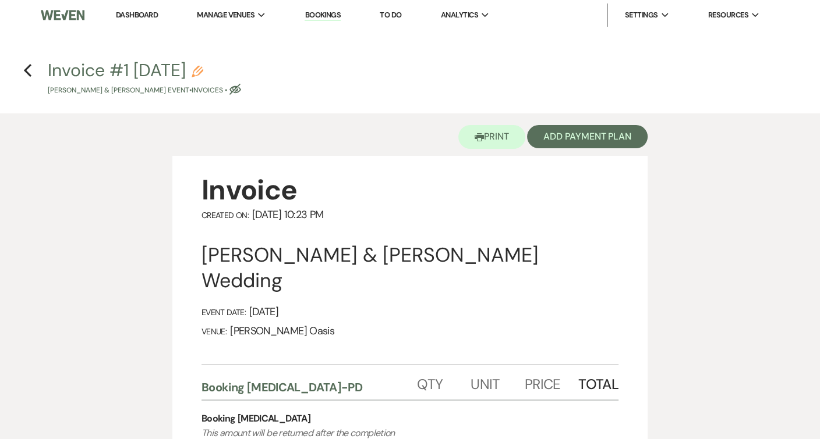
click at [229, 65] on button "Invoice #1 9-17-2025 Pencil Alyssa Parsons & Deaven Berg's Event • Invoices • E…" at bounding box center [144, 79] width 193 height 34
select select "22"
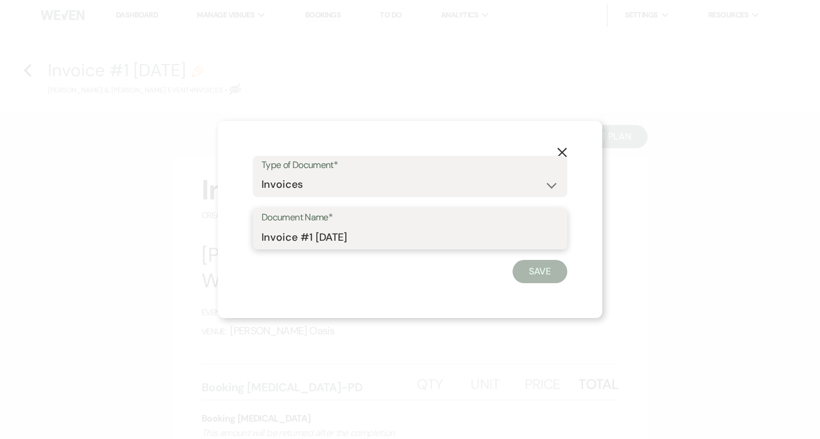
drag, startPoint x: 385, startPoint y: 228, endPoint x: 454, endPoint y: 247, distance: 71.5
click at [454, 247] on input "Invoice #1 [DATE]" at bounding box center [409, 237] width 297 height 23
type input "Booking [MEDICAL_DATA]"
click at [548, 275] on button "Save" at bounding box center [539, 271] width 55 height 23
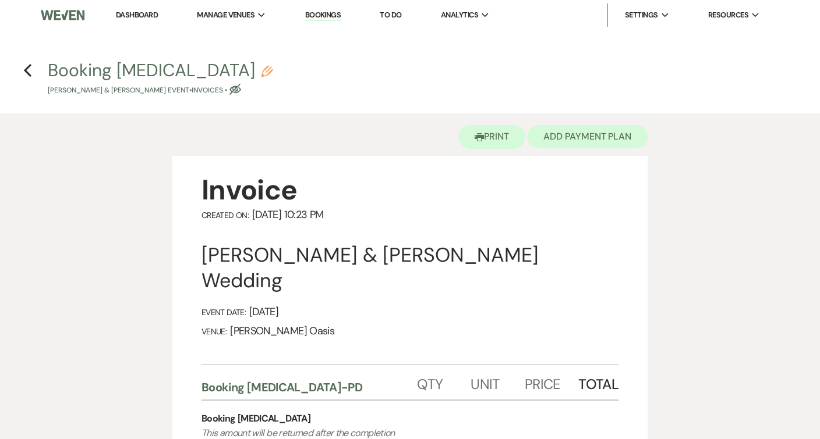
click at [574, 136] on button "Add Payment Plan" at bounding box center [587, 136] width 120 height 23
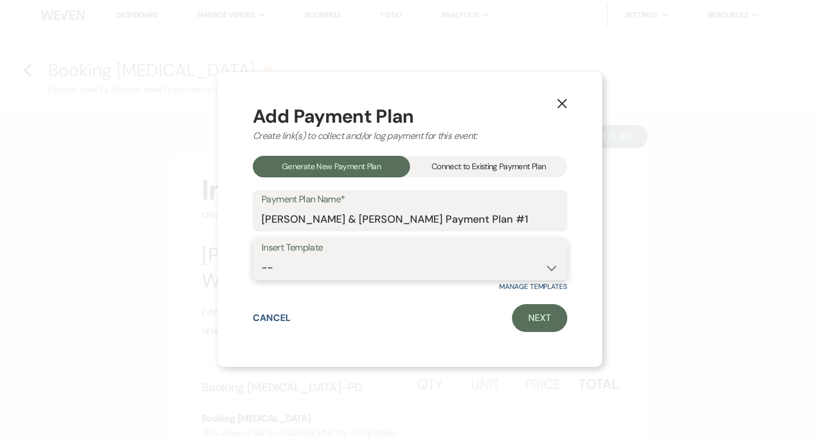
select select "124"
drag, startPoint x: 518, startPoint y: 221, endPoint x: 183, endPoint y: 183, distance: 337.4
click at [183, 183] on div "X Add Payment Plan Create link(s) to collect and/or log payment for this event:…" at bounding box center [410, 219] width 820 height 439
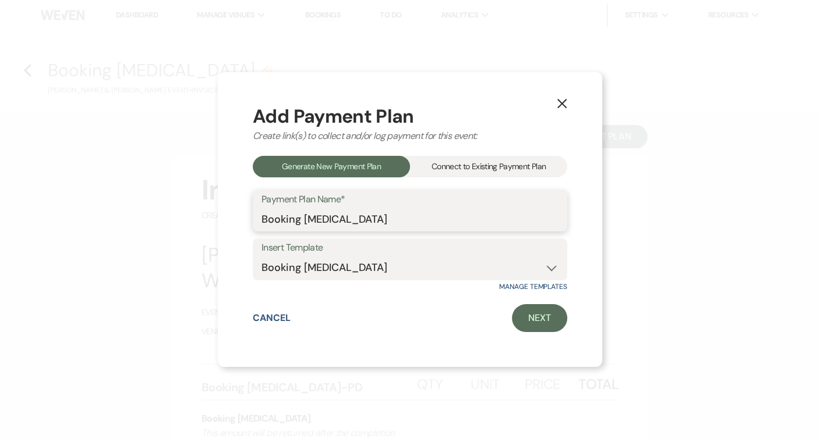
type input "Booking [MEDICAL_DATA]"
click at [527, 316] on link "Next" at bounding box center [539, 318] width 55 height 28
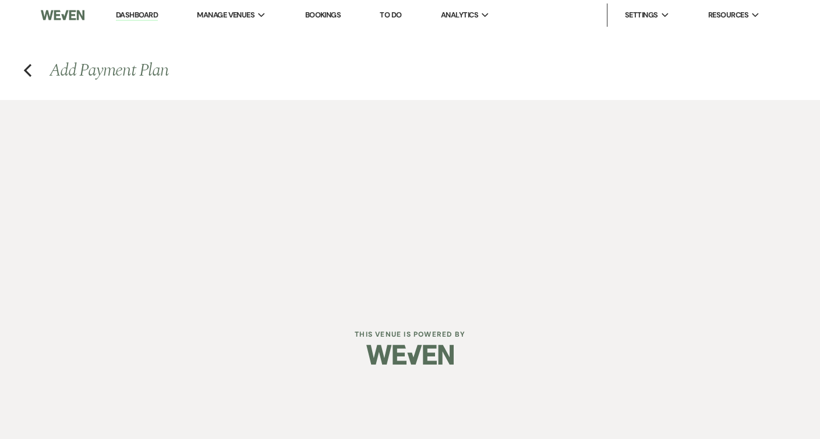
select select "28790"
select select "2"
select select "percentage"
select select "true"
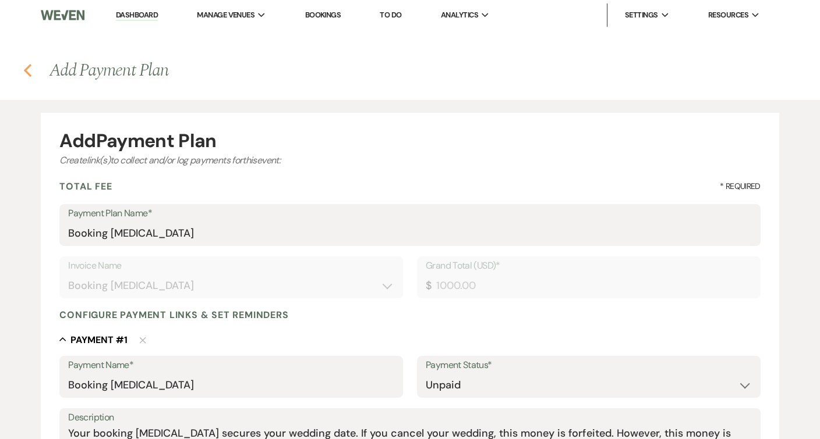
click at [29, 69] on icon "Previous" at bounding box center [27, 70] width 9 height 14
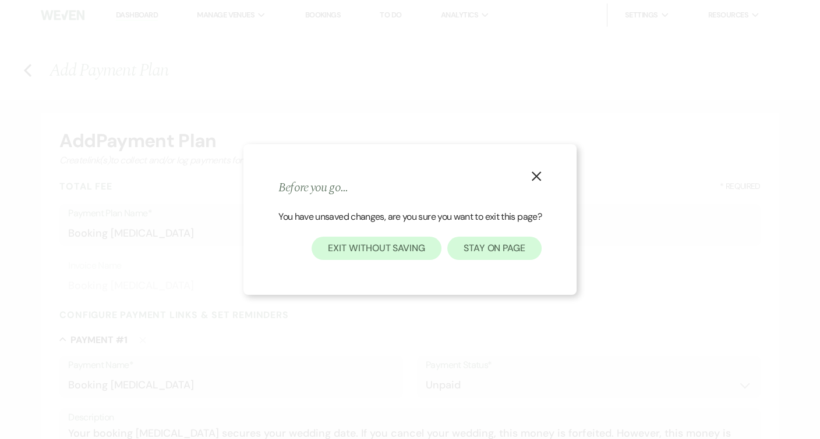
click at [495, 250] on button "Stay on page" at bounding box center [494, 248] width 94 height 23
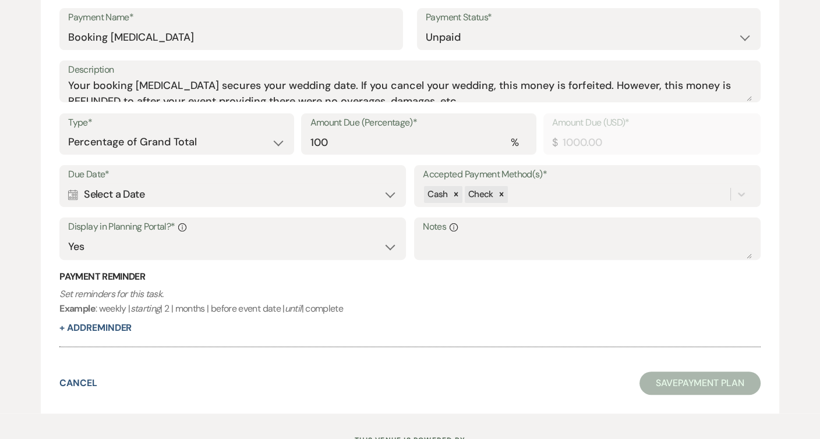
scroll to position [349, 0]
click at [352, 203] on div "Due Date* Calendar Select a Date Expand" at bounding box center [232, 185] width 346 height 42
click at [353, 197] on div "Calendar Select a Date Expand" at bounding box center [232, 193] width 328 height 23
select select "day"
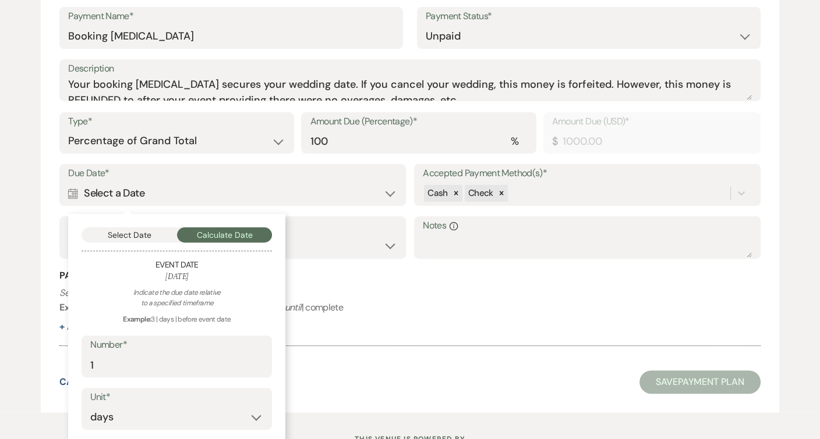
click at [155, 233] on button "Select Date" at bounding box center [128, 235] width 95 height 15
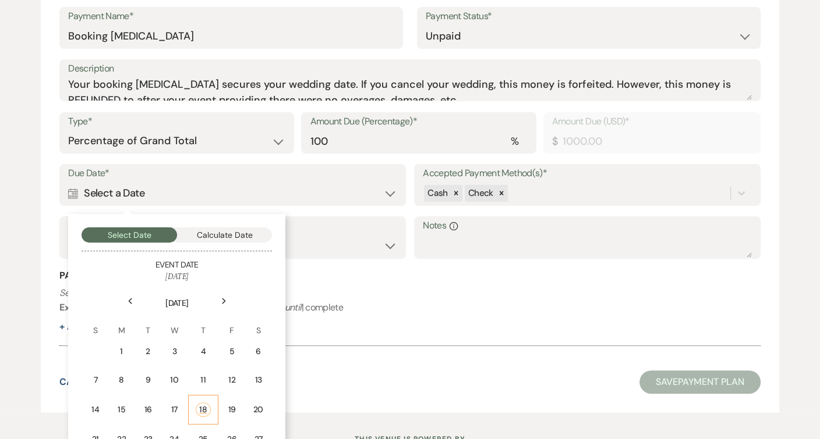
click at [213, 405] on td "18" at bounding box center [203, 410] width 30 height 30
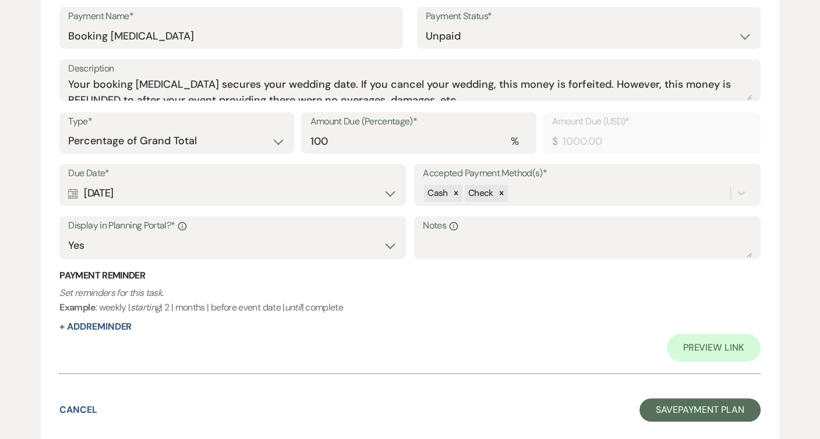
click at [236, 186] on div "Calendar Sep 18, 2025 Expand" at bounding box center [232, 193] width 328 height 23
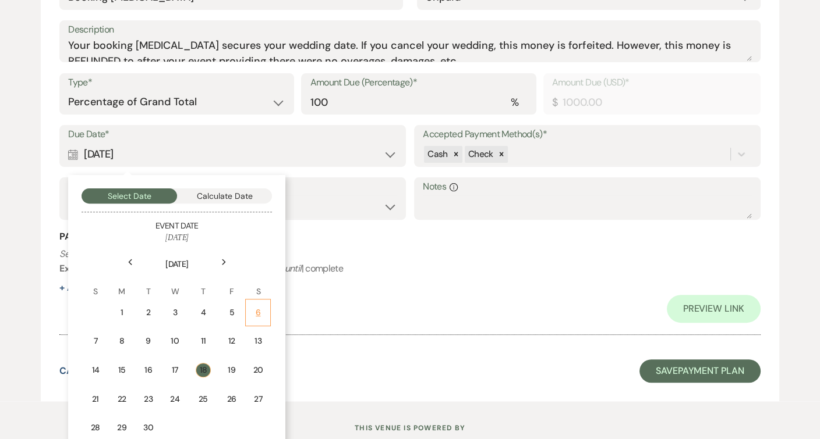
scroll to position [388, 0]
click at [257, 370] on div "20" at bounding box center [258, 370] width 10 height 12
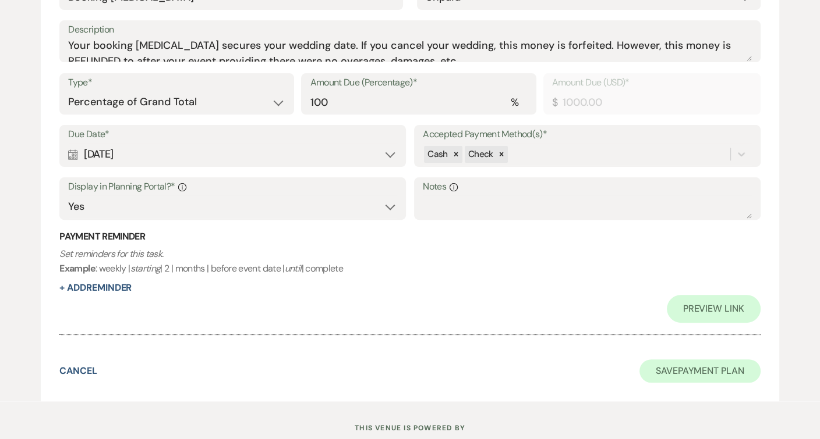
click at [683, 372] on button "Save Payment Plan" at bounding box center [699, 371] width 121 height 23
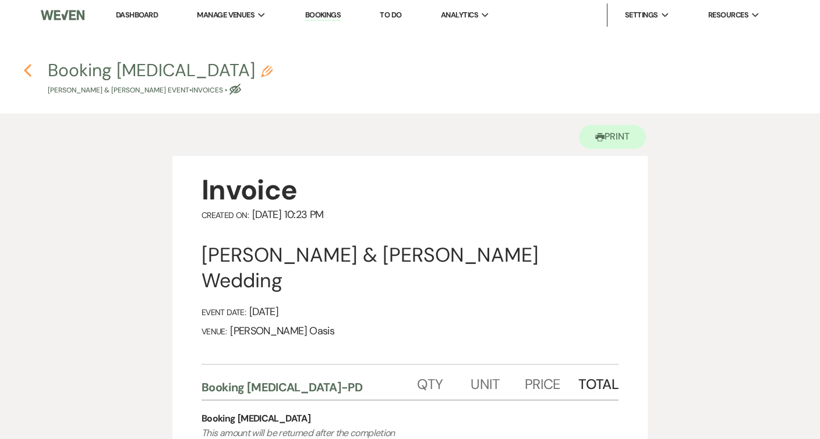
scroll to position [3, 0]
